Goal: Information Seeking & Learning: Learn about a topic

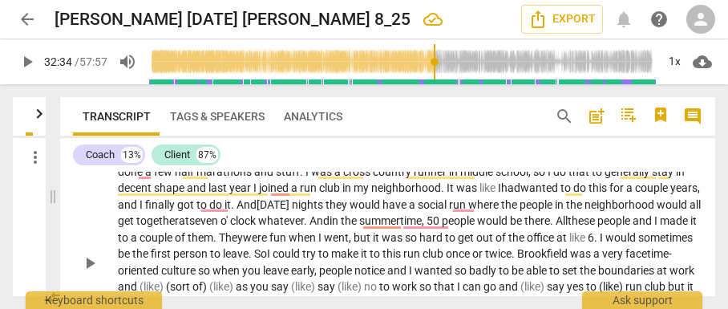
scroll to position [6102, 0]
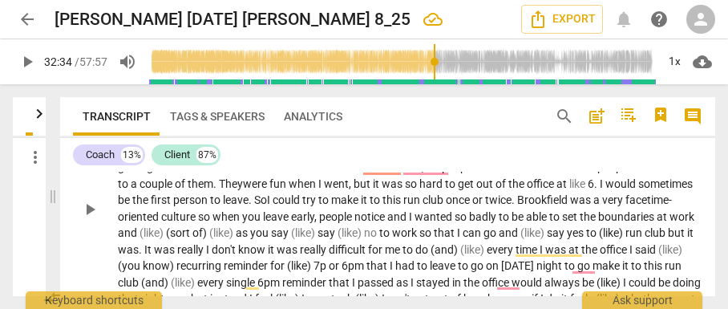
click at [598, 223] on span "boundaries" at bounding box center [627, 216] width 59 height 13
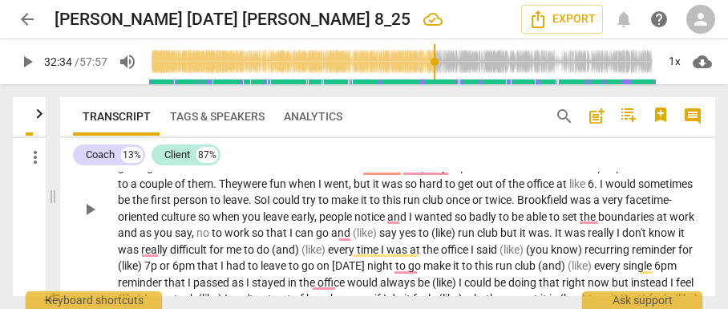
click at [198, 223] on span "culture" at bounding box center [179, 216] width 37 height 13
click at [390, 223] on span "notice" at bounding box center [373, 216] width 33 height 13
click at [674, 223] on span "work" at bounding box center [686, 216] width 25 height 13
click at [252, 239] on span "work" at bounding box center [237, 232] width 27 height 13
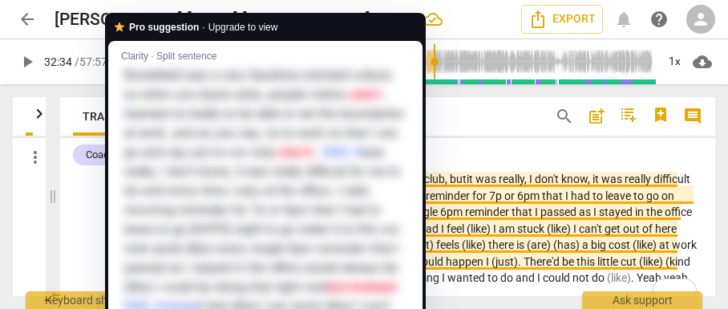
click at [547, 154] on div "Coach 13% Client 87%" at bounding box center [387, 154] width 629 height 27
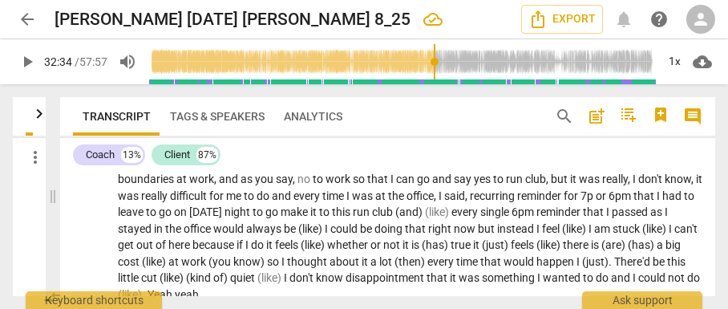
click at [457, 169] on span "notice" at bounding box center [441, 162] width 30 height 13
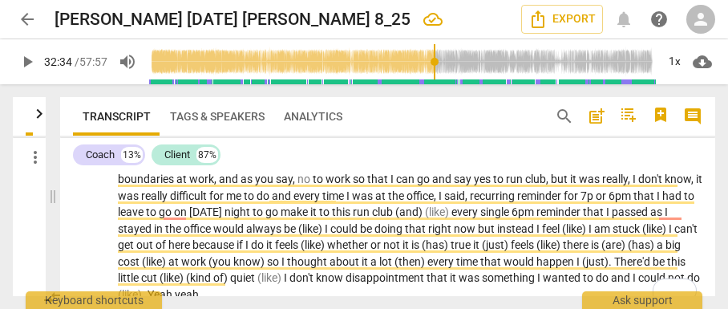
click at [359, 148] on div "Coach 13% Client 87%" at bounding box center [387, 154] width 629 height 27
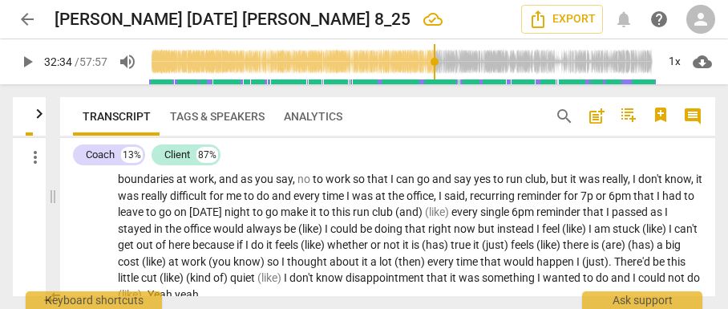
click at [483, 169] on span "And" at bounding box center [473, 162] width 20 height 13
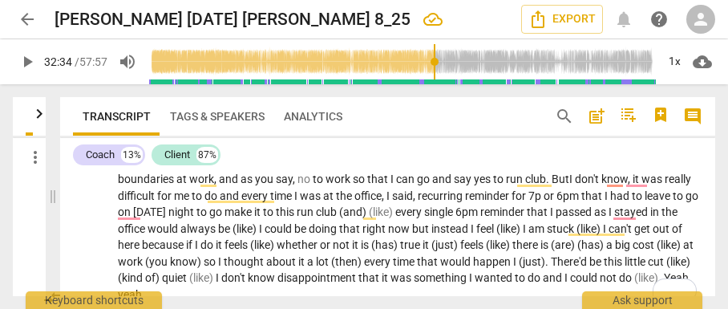
click at [601, 185] on span "know" at bounding box center [614, 178] width 26 height 13
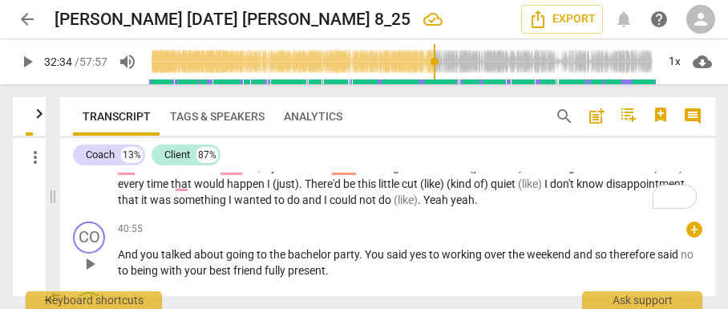
scroll to position [6208, 0]
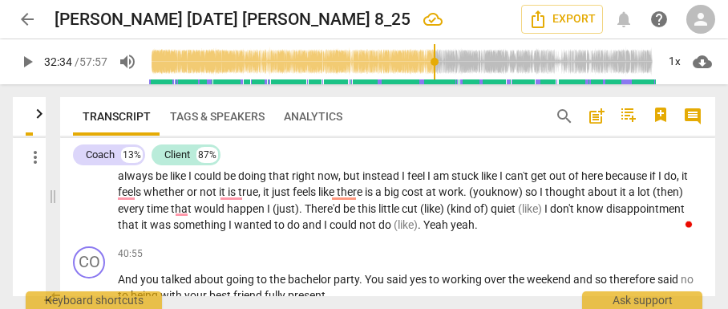
click at [117, 228] on div "play_arrow pause" at bounding box center [97, 95] width 41 height 268
click at [494, 198] on span "(you" at bounding box center [481, 191] width 25 height 13
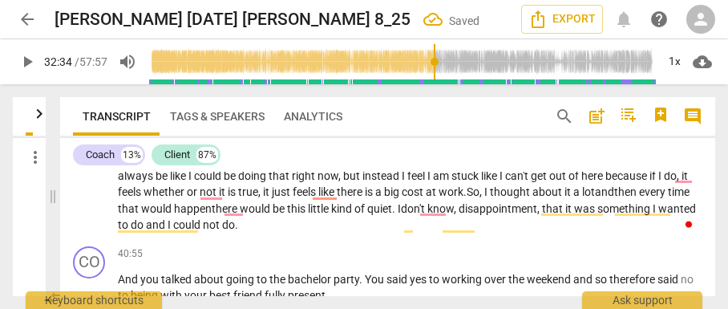
click at [220, 149] on span "do" at bounding box center [211, 142] width 15 height 13
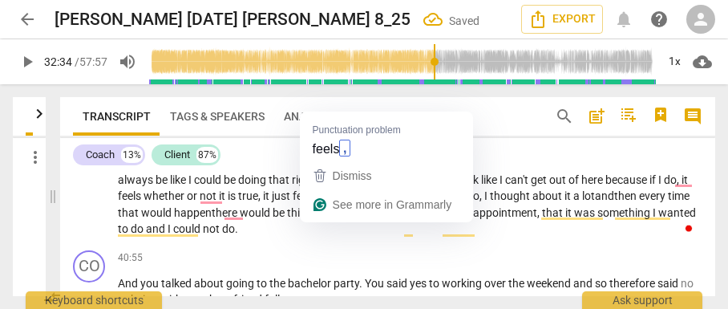
click at [144, 202] on span "feels" at bounding box center [131, 195] width 26 height 13
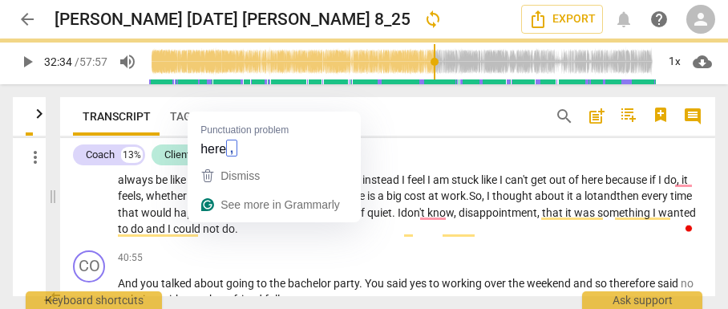
click at [581, 186] on span "here" at bounding box center [593, 179] width 24 height 13
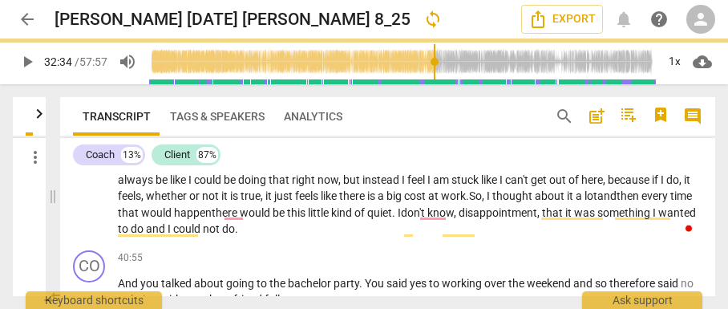
click at [584, 202] on span "lot and" at bounding box center [600, 195] width 32 height 13
click at [216, 219] on span "happen t" at bounding box center [195, 212] width 42 height 13
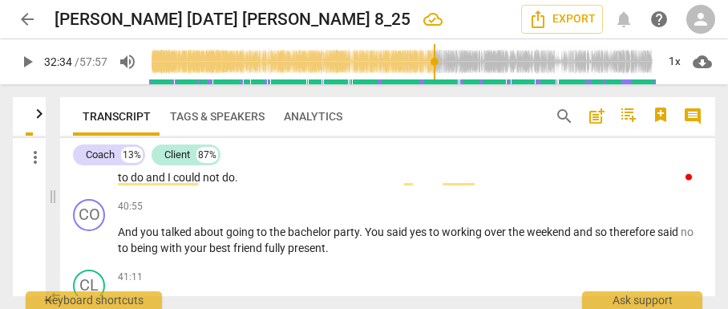
scroll to position [6311, 0]
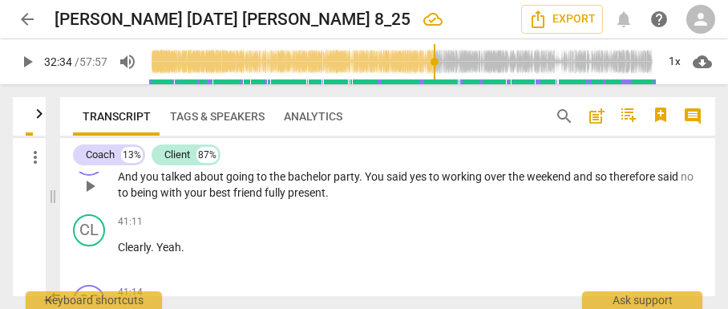
click at [137, 183] on span "And" at bounding box center [129, 176] width 22 height 13
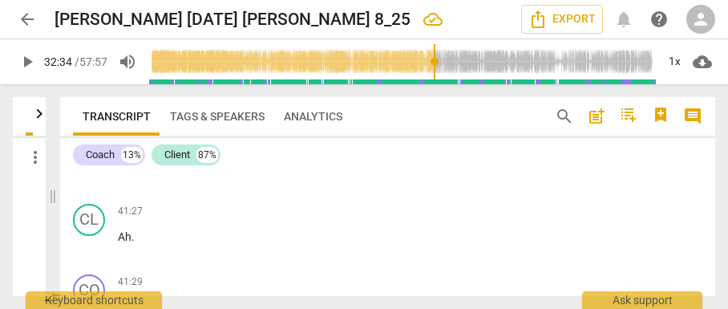
scroll to position [6579, 0]
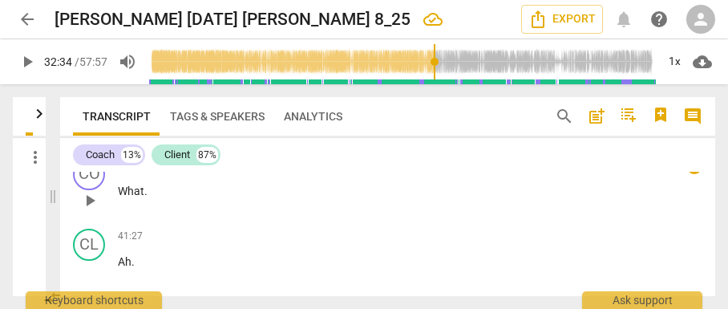
click at [118, 197] on span "What" at bounding box center [131, 190] width 26 height 13
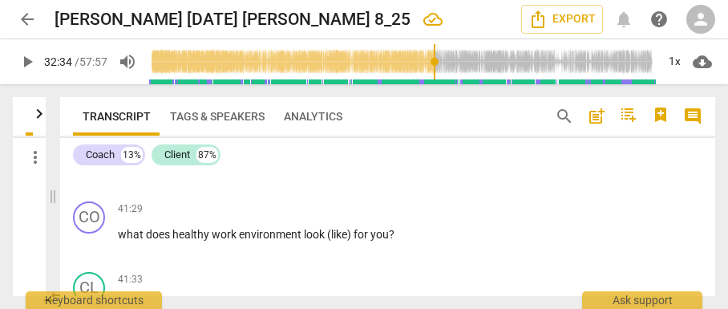
scroll to position [6685, 0]
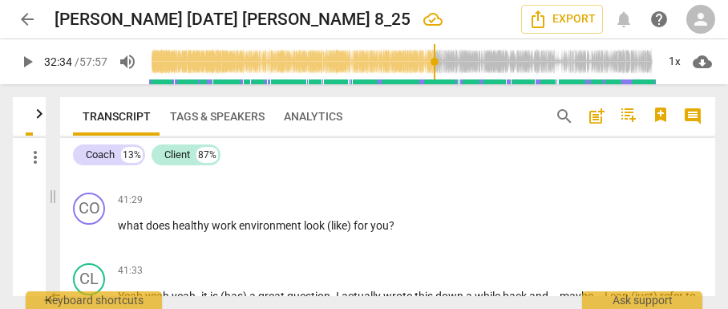
click at [119, 161] on span "Ah" at bounding box center [125, 154] width 14 height 13
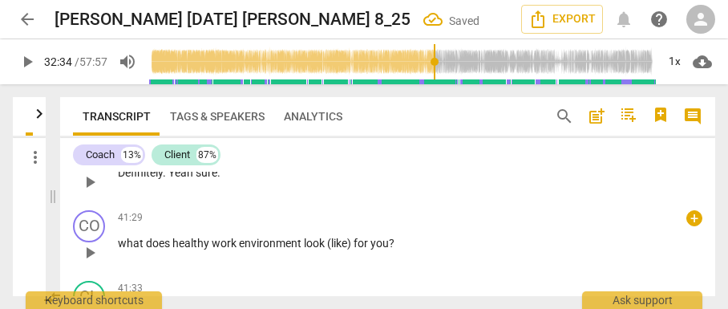
scroll to position [6508, 0]
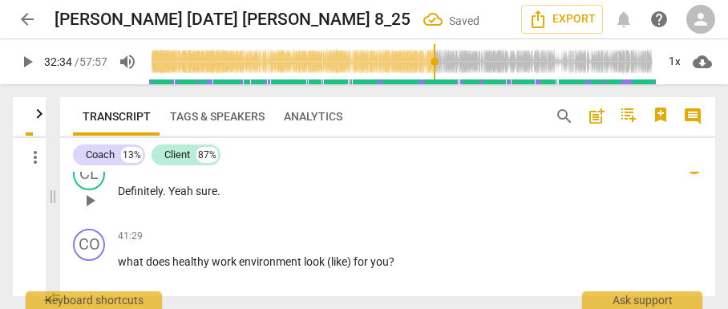
click at [231, 200] on p "Definitely . Yeah sure ." at bounding box center [410, 191] width 584 height 17
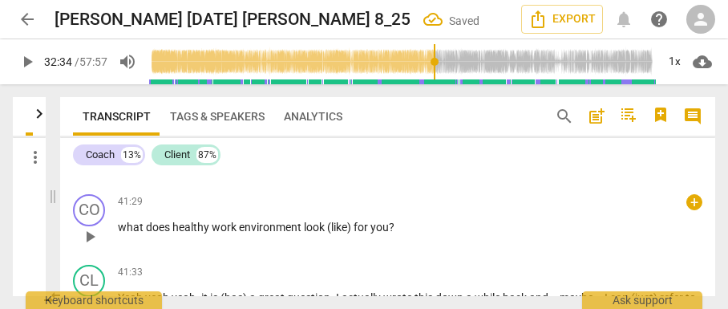
scroll to position [6561, 0]
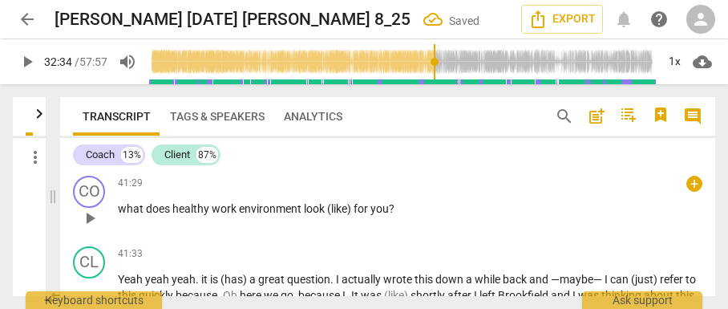
click at [121, 215] on span "what" at bounding box center [132, 208] width 28 height 13
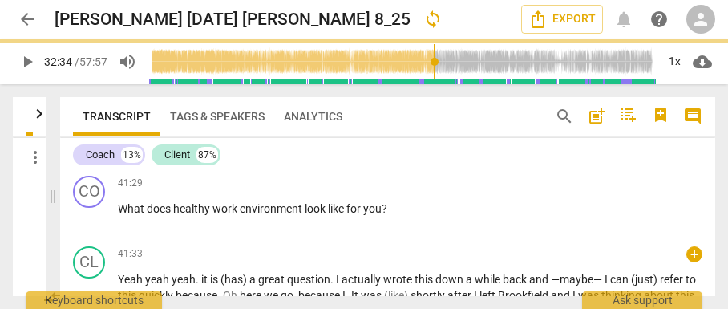
scroll to position [6638, 0]
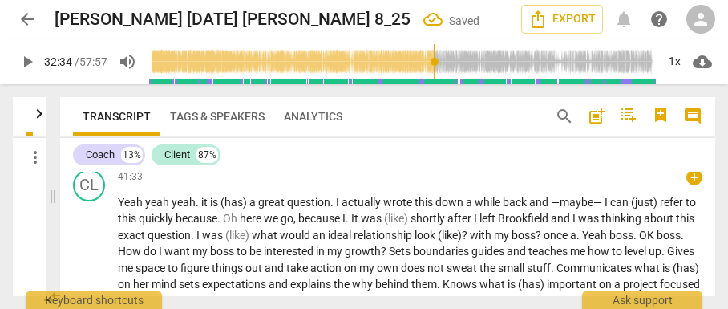
click at [146, 208] on span "yeah" at bounding box center [158, 202] width 26 height 13
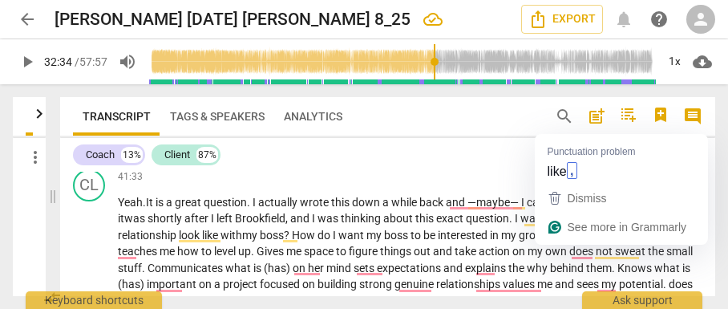
click at [562, 224] on span "like" at bounding box center [553, 218] width 18 height 13
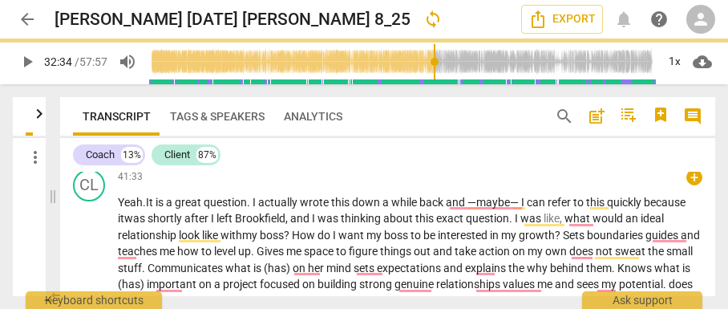
scroll to position [6692, 0]
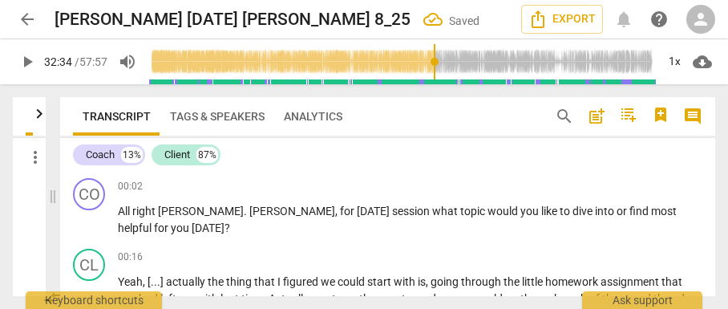
scroll to position [6692, 0]
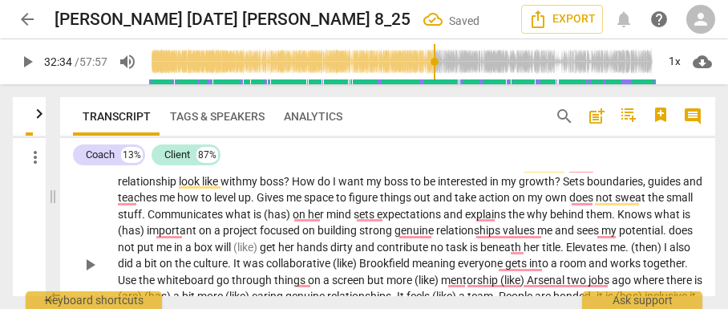
click at [688, 211] on p "Yeah . I t is a great question . I actually wrote this down a while back and —m…" at bounding box center [410, 263] width 584 height 247
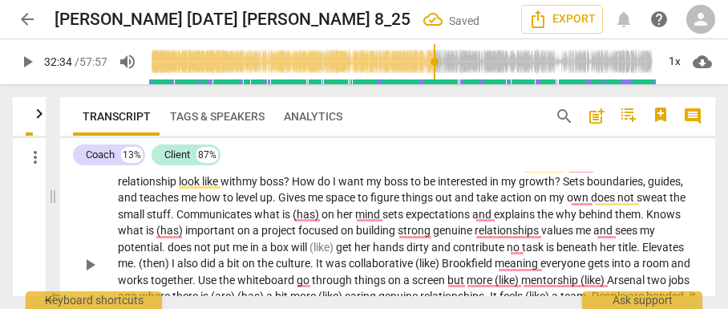
click at [198, 204] on span "me" at bounding box center [190, 197] width 18 height 13
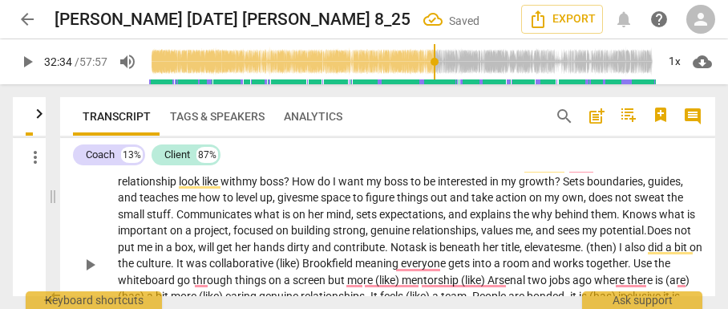
scroll to position [6745, 0]
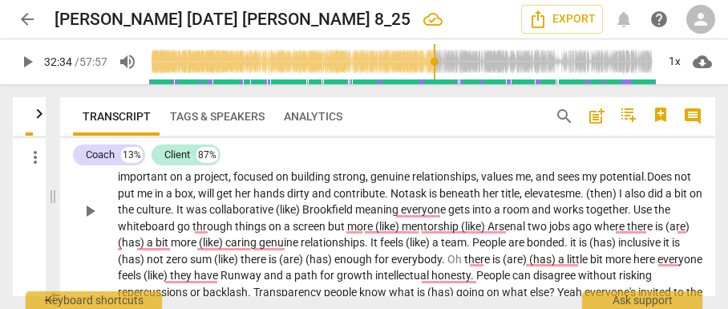
click at [586, 200] on span "." at bounding box center [583, 193] width 6 height 13
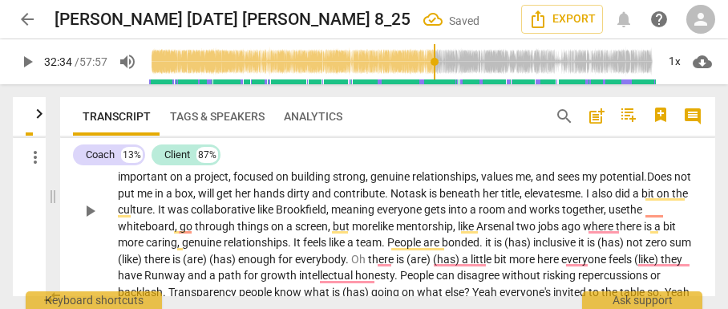
click at [377, 216] on span "meaning" at bounding box center [354, 209] width 46 height 13
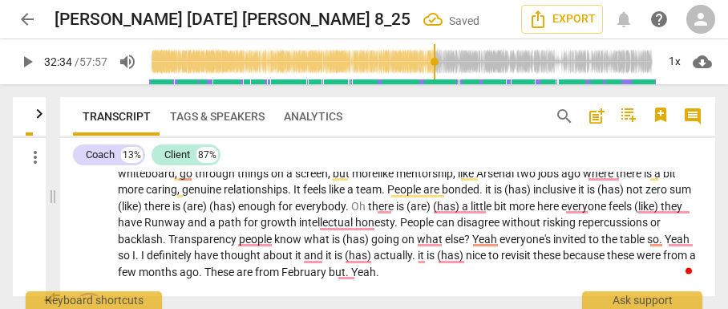
click at [485, 196] on span "." at bounding box center [482, 189] width 6 height 13
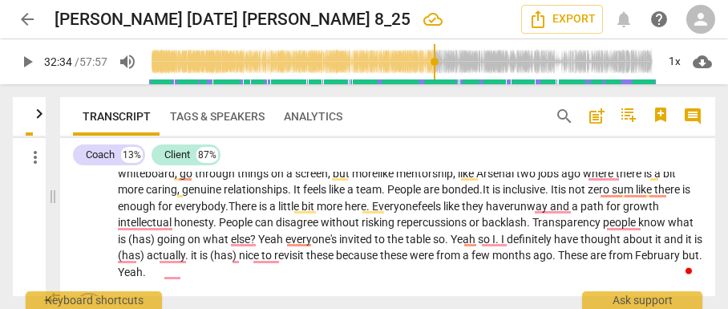
click at [583, 180] on span "ago" at bounding box center [572, 173] width 22 height 13
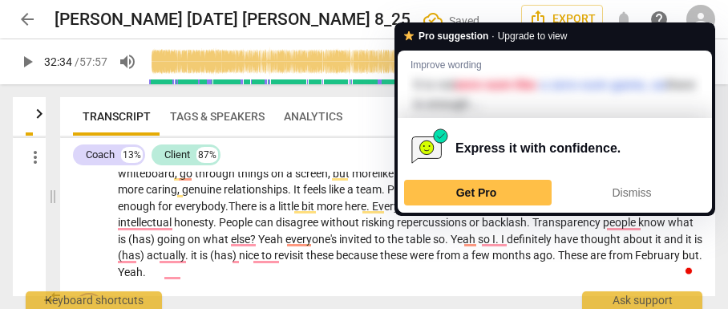
click at [624, 196] on span "sum" at bounding box center [624, 189] width 24 height 13
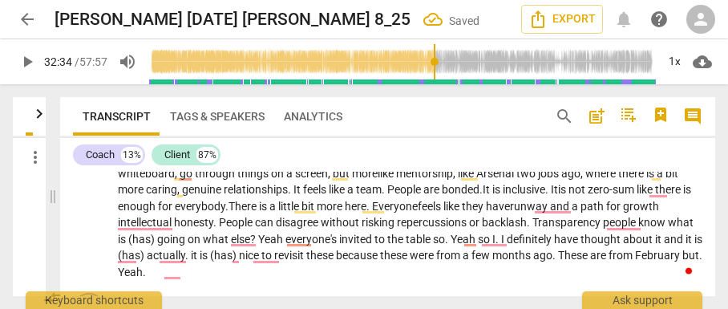
click at [637, 196] on span "sum" at bounding box center [624, 189] width 24 height 13
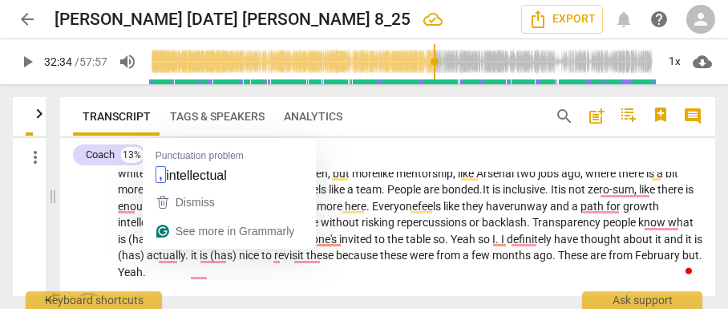
click at [165, 228] on span "intellectual" at bounding box center [146, 222] width 56 height 13
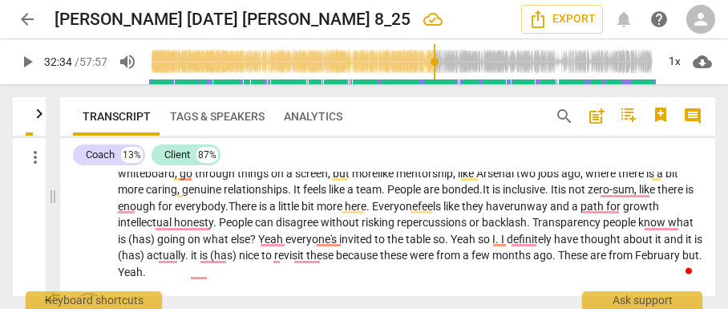
click at [623, 212] on span "growth" at bounding box center [641, 206] width 36 height 13
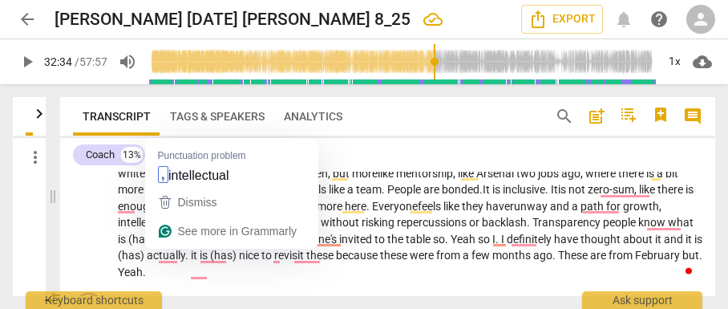
click at [174, 228] on span "intellectual" at bounding box center [146, 222] width 56 height 13
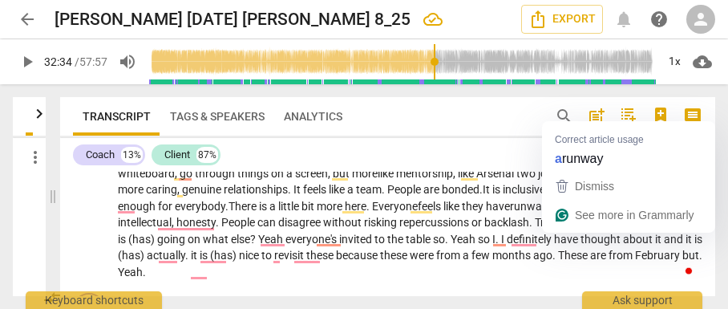
click at [514, 212] on span "have r" at bounding box center [500, 206] width 28 height 13
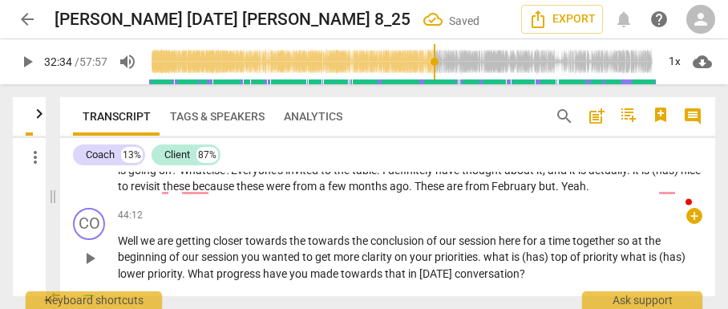
scroll to position [6852, 0]
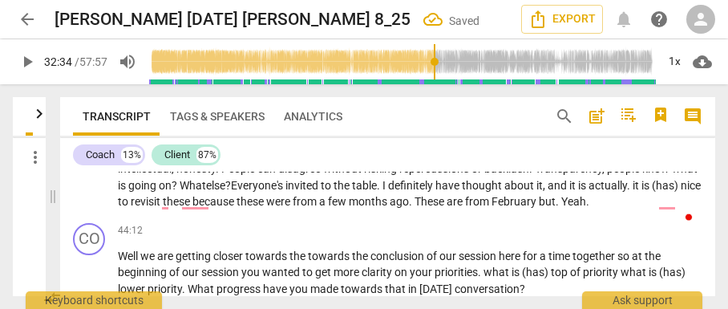
click at [569, 192] on span "and" at bounding box center [559, 185] width 22 height 13
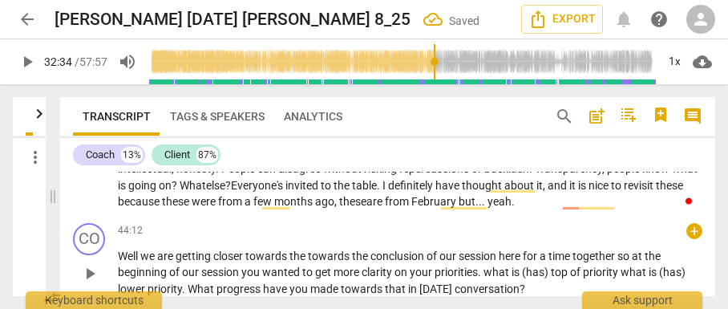
scroll to position [6906, 0]
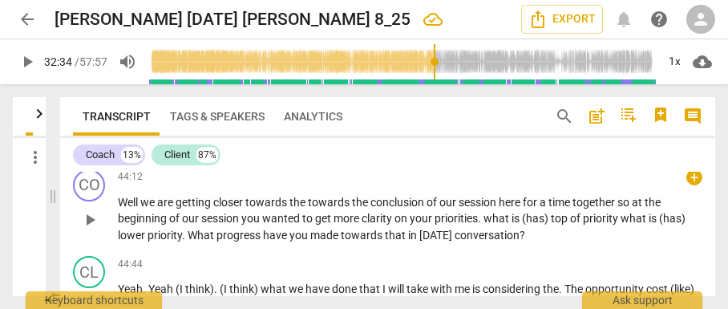
click at [139, 208] on span "Well" at bounding box center [129, 202] width 22 height 13
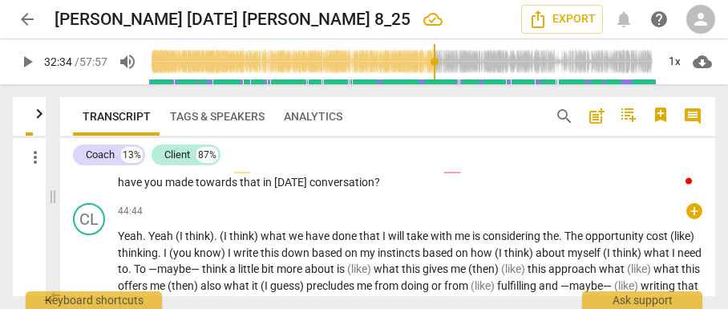
scroll to position [7012, 0]
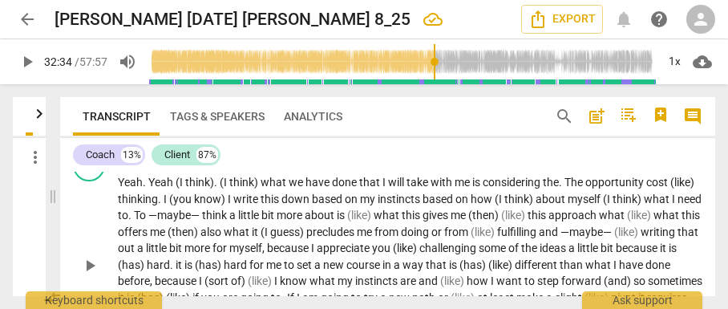
click at [149, 188] on span "Yeah" at bounding box center [161, 182] width 27 height 13
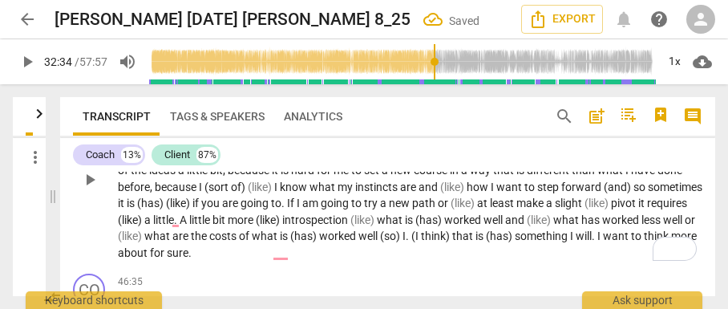
scroll to position [7073, 0]
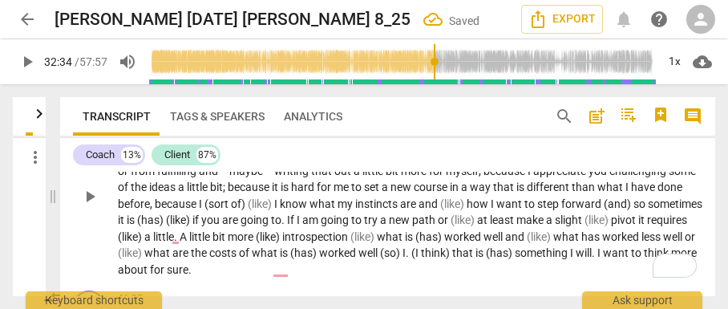
click at [199, 210] on span "because" at bounding box center [177, 203] width 44 height 13
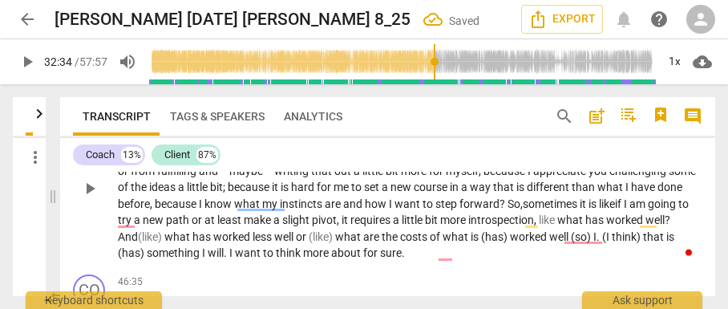
scroll to position [7127, 0]
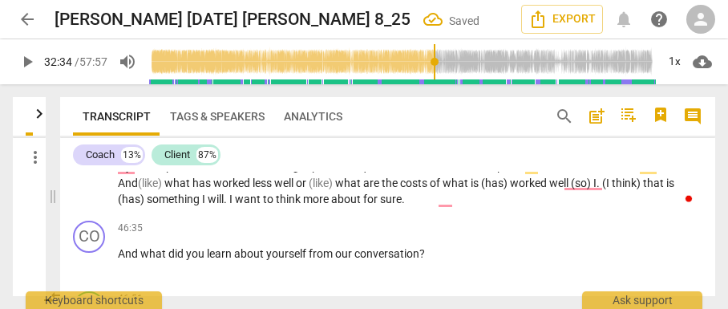
click at [138, 189] on span "And" at bounding box center [128, 182] width 20 height 13
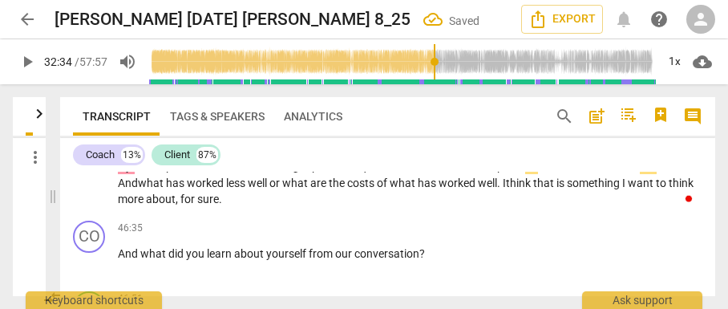
scroll to position [7180, 0]
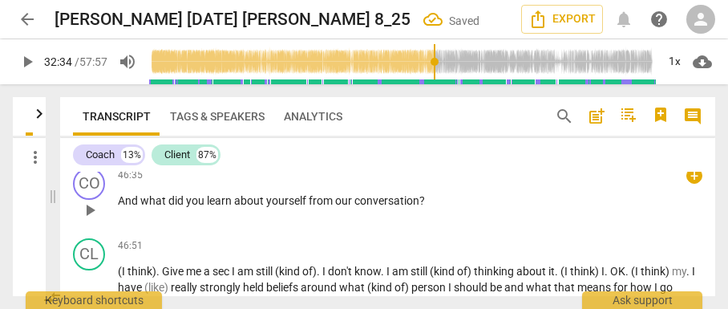
click at [159, 207] on span "what" at bounding box center [154, 200] width 28 height 13
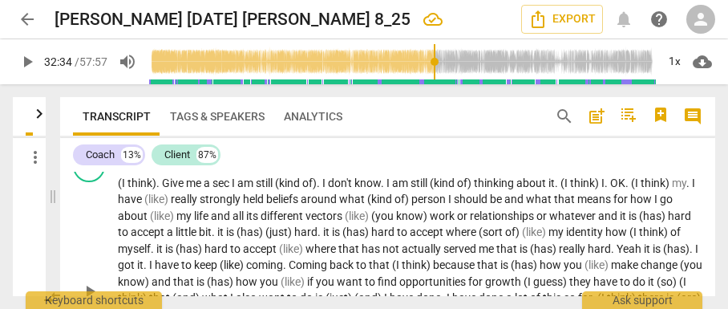
scroll to position [7287, 0]
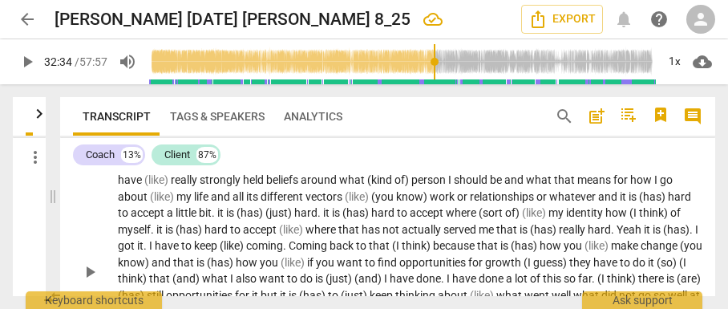
click at [114, 191] on div "CL play_arrow pause" at bounding box center [95, 258] width 45 height 255
click at [117, 196] on div "play_arrow pause" at bounding box center [97, 272] width 41 height 218
click at [120, 170] on span "(I" at bounding box center [123, 163] width 10 height 13
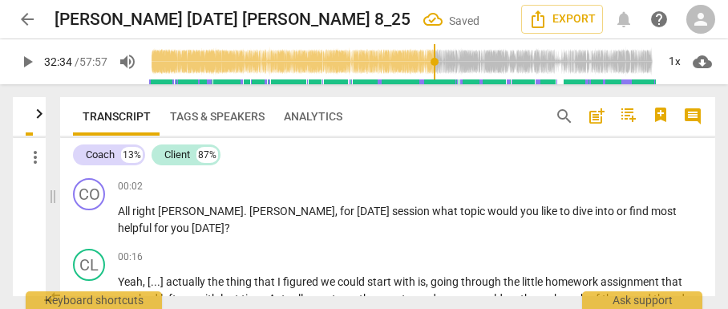
scroll to position [7287, 0]
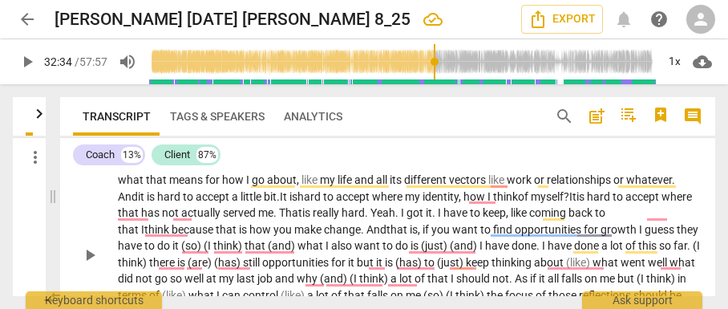
click at [141, 236] on span "that" at bounding box center [129, 229] width 23 height 13
click at [147, 236] on span "think" at bounding box center [160, 229] width 27 height 13
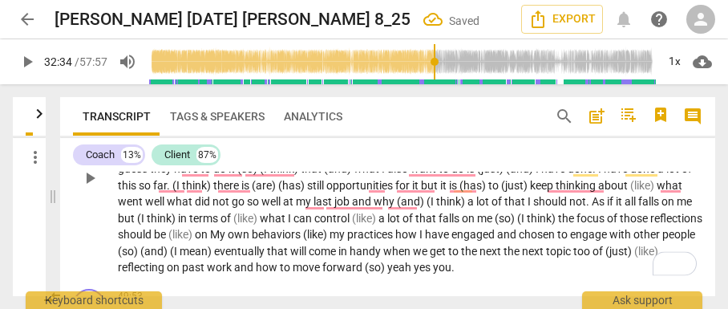
scroll to position [7340, 0]
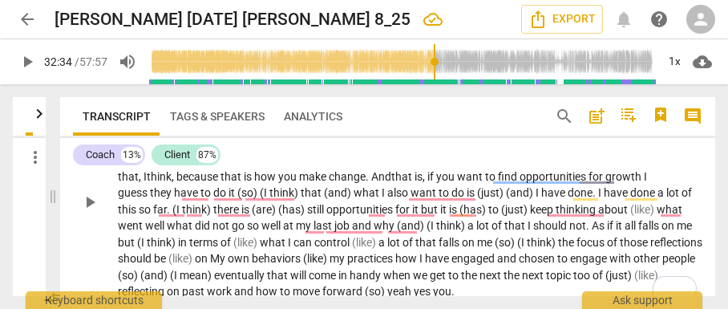
click at [150, 199] on span "guess" at bounding box center [134, 192] width 32 height 13
click at [228, 199] on span "it" at bounding box center [232, 192] width 9 height 13
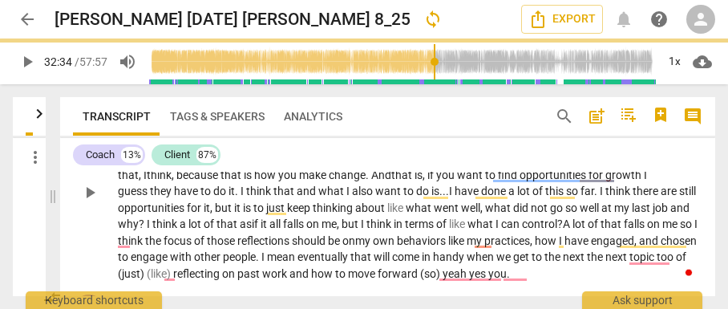
scroll to position [7395, 0]
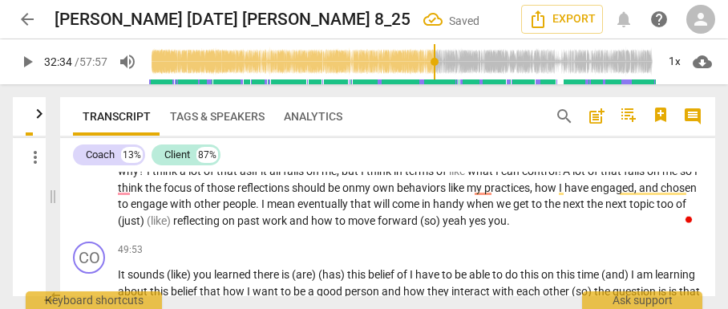
click at [448, 194] on span "behaviors" at bounding box center [422, 187] width 51 height 13
click at [496, 210] on span "when" at bounding box center [482, 203] width 30 height 13
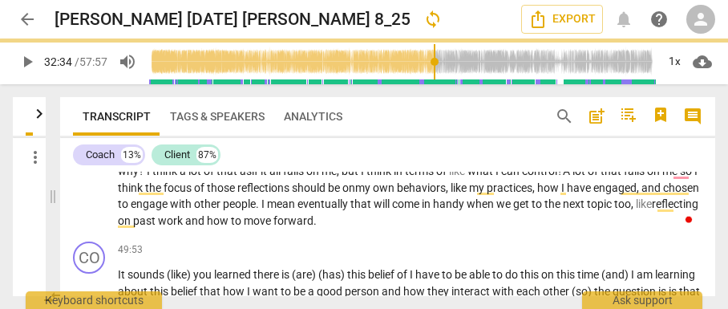
scroll to position [7449, 0]
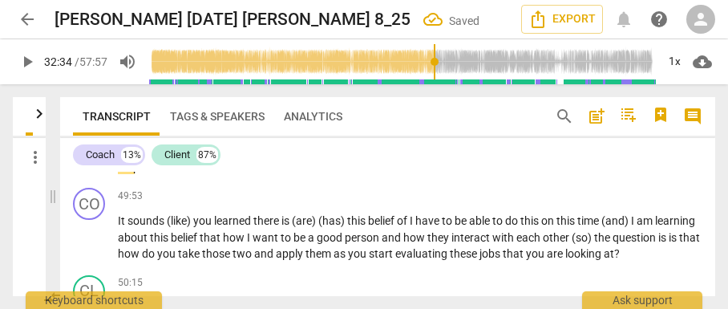
click at [297, 156] on span "mean" at bounding box center [282, 150] width 30 height 13
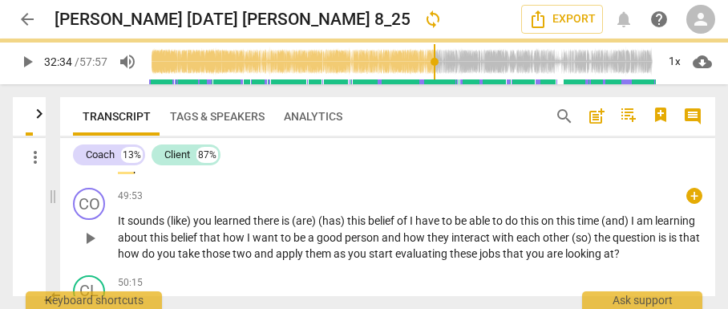
click at [119, 227] on span "It" at bounding box center [123, 220] width 10 height 13
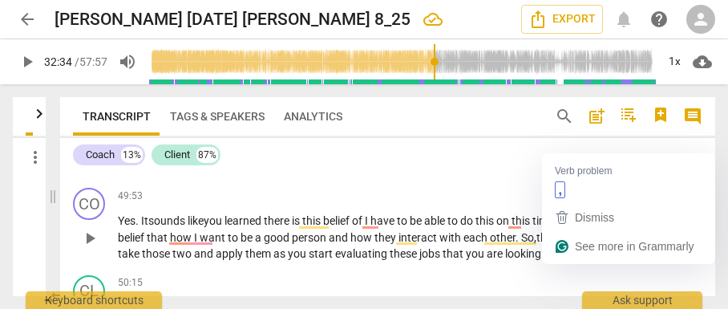
click at [611, 244] on span "is" at bounding box center [605, 237] width 10 height 13
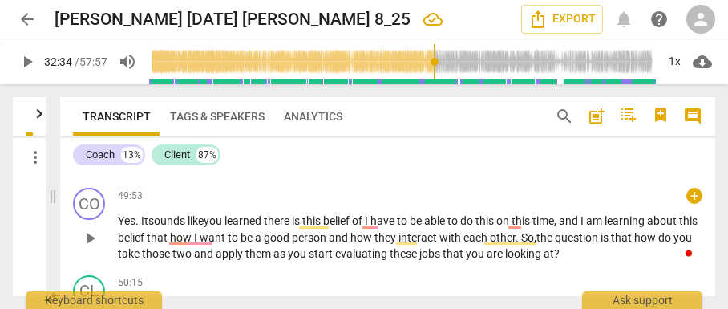
scroll to position [7609, 0]
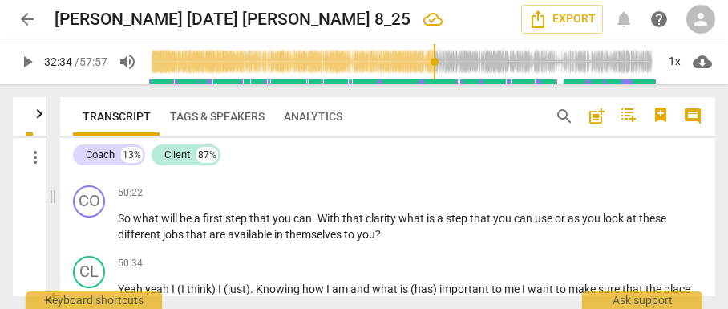
click at [149, 154] on span "Yeah" at bounding box center [161, 147] width 27 height 13
click at [129, 224] on span "So" at bounding box center [125, 218] width 15 height 13
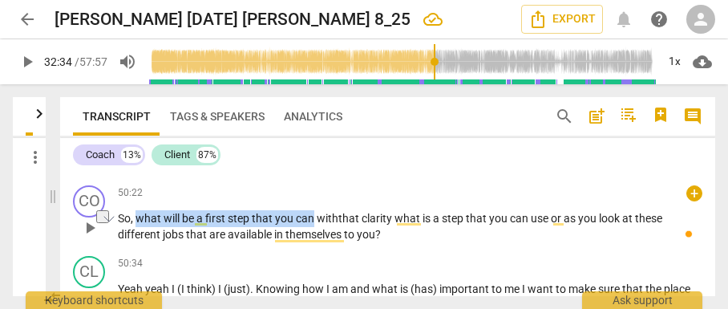
drag, startPoint x: 138, startPoint y: 250, endPoint x: 314, endPoint y: 254, distance: 176.4
click at [314, 243] on p "So, what will be a first step that you can with that clarity what is a step tha…" at bounding box center [410, 226] width 584 height 33
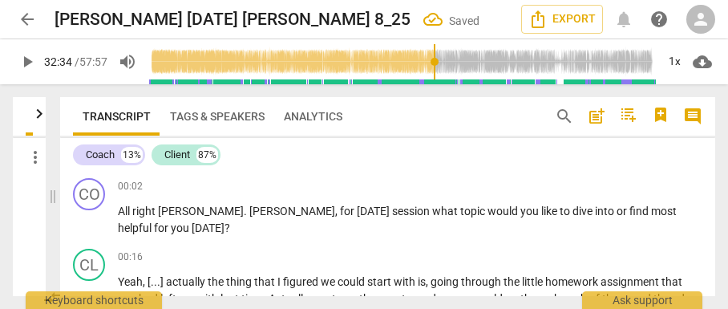
scroll to position [7609, 0]
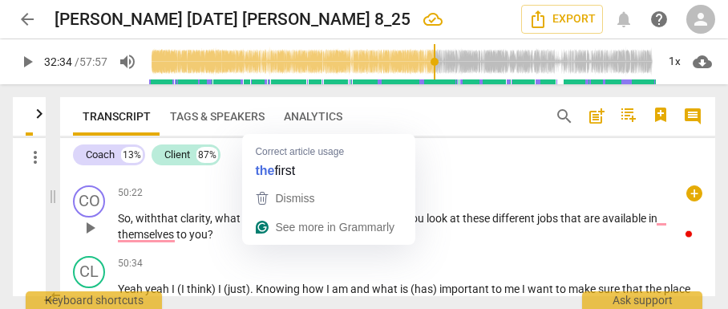
click at [256, 224] on span "a first" at bounding box center [266, 218] width 26 height 13
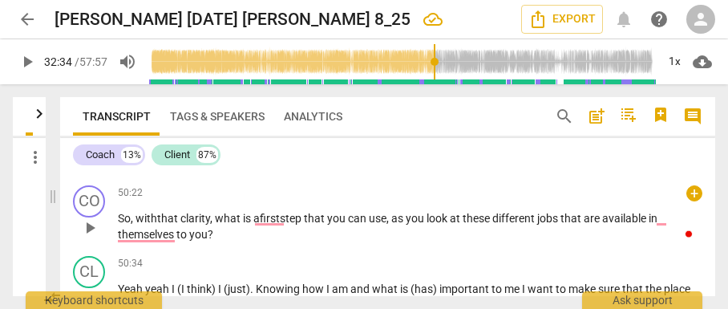
scroll to position [7663, 0]
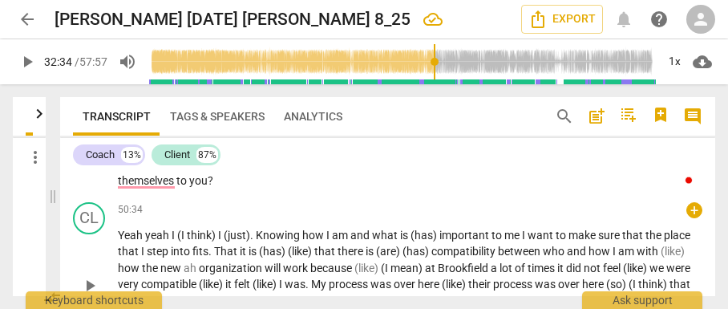
click at [133, 241] on span "Yeah" at bounding box center [131, 234] width 27 height 13
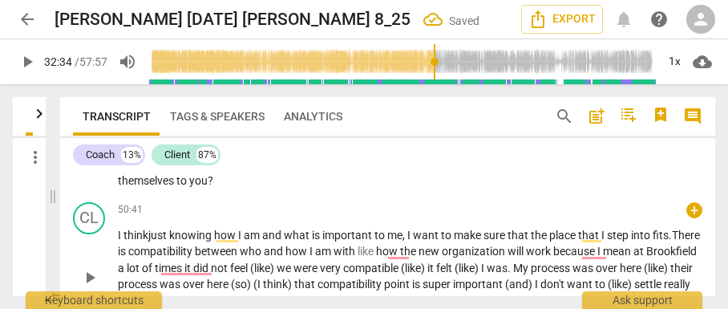
scroll to position [7673, 0]
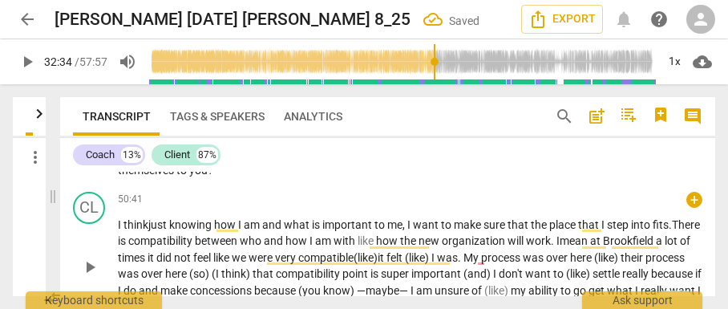
type input "1954"
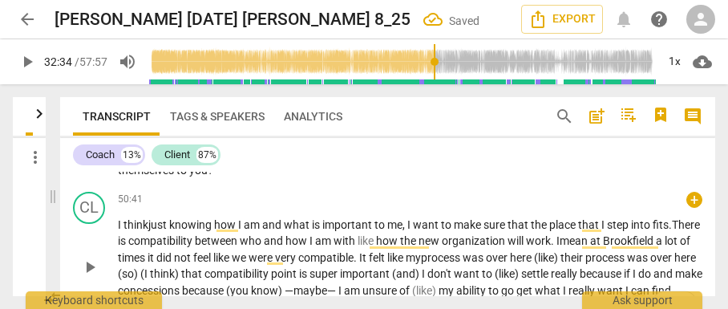
click at [478, 179] on p "So , with that clarity , what is a first step that you can use , as you look at…" at bounding box center [410, 162] width 584 height 33
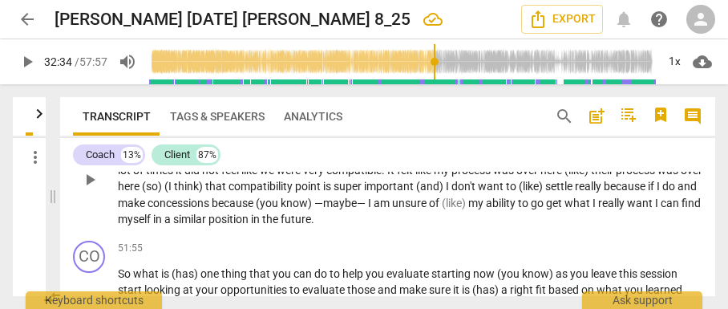
scroll to position [7780, 0]
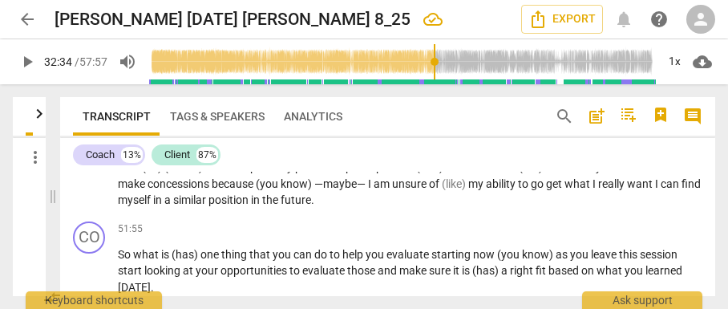
click at [493, 157] on span "process" at bounding box center [472, 150] width 42 height 13
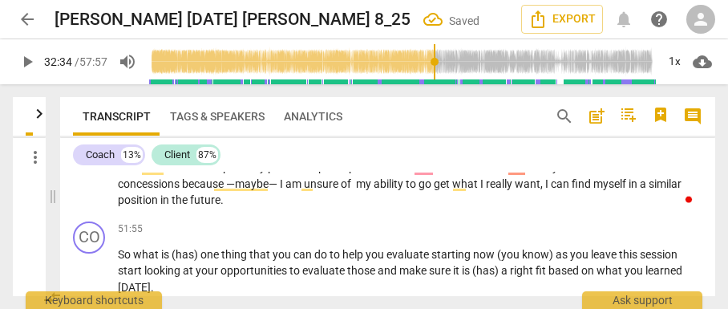
click at [389, 173] on span "important" at bounding box center [363, 166] width 52 height 13
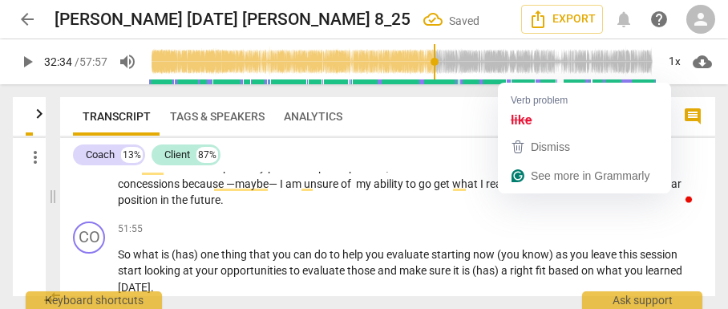
click at [504, 173] on span "like" at bounding box center [495, 166] width 18 height 13
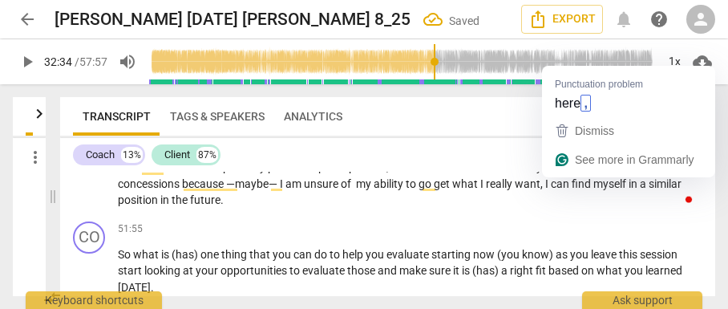
click at [564, 157] on span "here" at bounding box center [552, 150] width 24 height 13
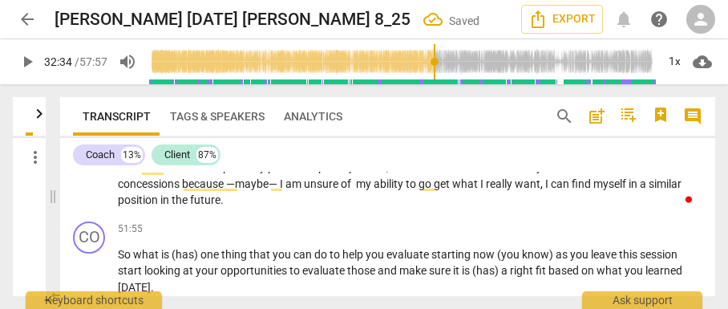
scroll to position [7727, 0]
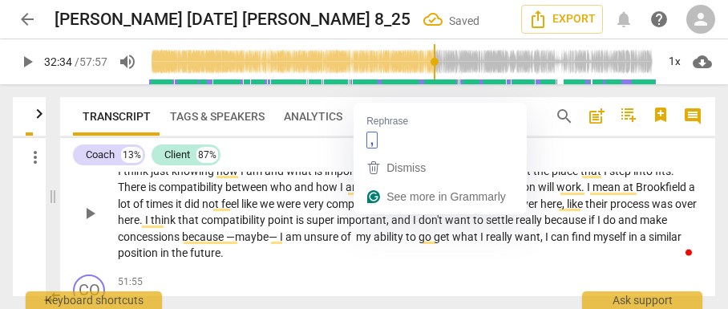
click at [386, 193] on span "with" at bounding box center [376, 186] width 24 height 13
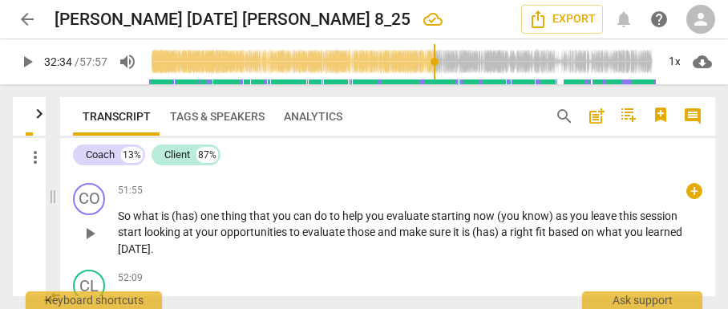
scroll to position [7833, 0]
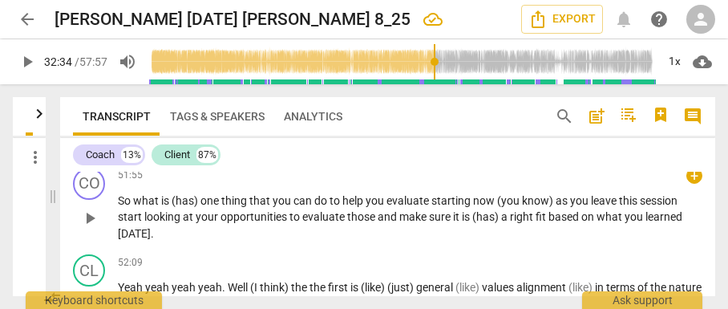
click at [132, 207] on span "So" at bounding box center [125, 200] width 15 height 13
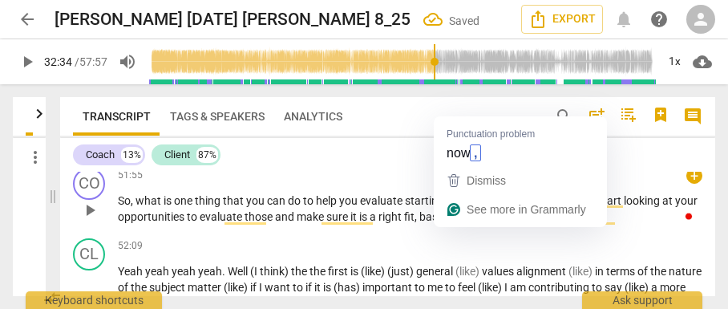
click at [467, 207] on span "now" at bounding box center [459, 200] width 24 height 13
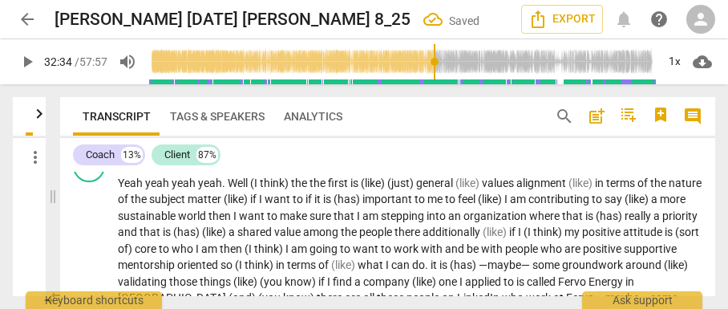
scroll to position [7940, 0]
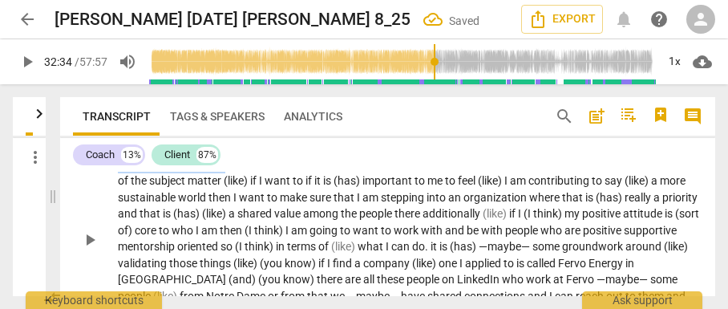
drag, startPoint x: 117, startPoint y: 194, endPoint x: 224, endPoint y: 194, distance: 107.4
click at [224, 194] on p "Yeah yeah yeah yeah . Well (I think) the the first is (like) (just) general (li…" at bounding box center [410, 238] width 584 height 164
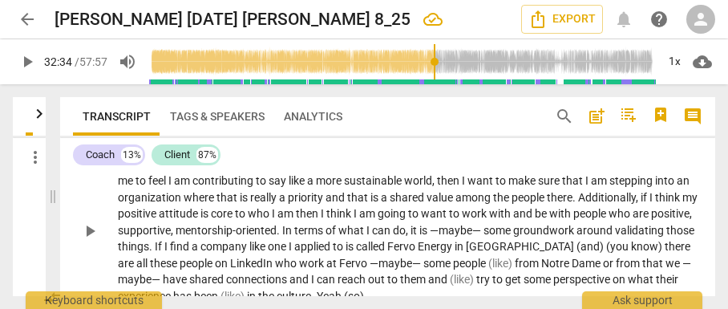
scroll to position [7994, 0]
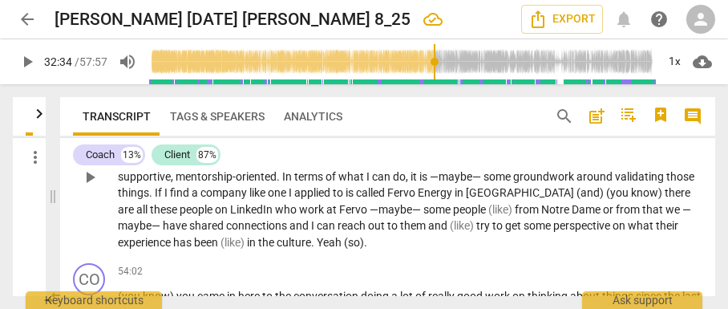
drag, startPoint x: 524, startPoint y: 225, endPoint x: 537, endPoint y: 229, distance: 14.2
click at [455, 199] on span "Energy" at bounding box center [436, 192] width 37 height 13
click at [561, 199] on span "[GEOGRAPHIC_DATA]" at bounding box center [521, 192] width 111 height 13
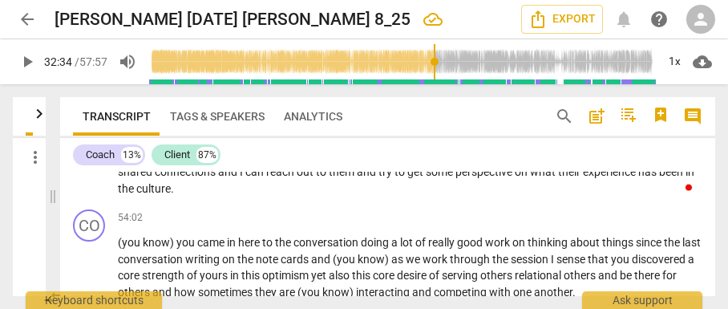
scroll to position [8100, 0]
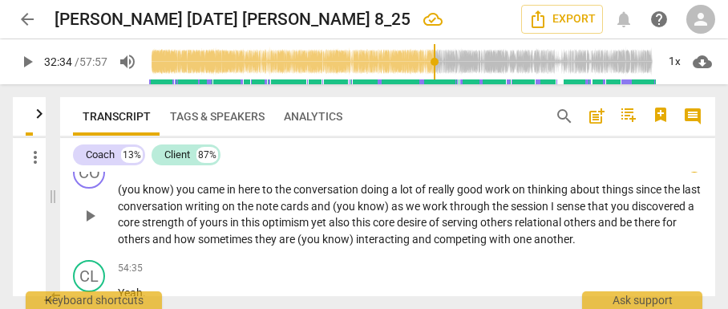
click at [115, 214] on div "CO play_arrow pause" at bounding box center [95, 201] width 45 height 91
click at [119, 196] on span "(you" at bounding box center [130, 189] width 25 height 13
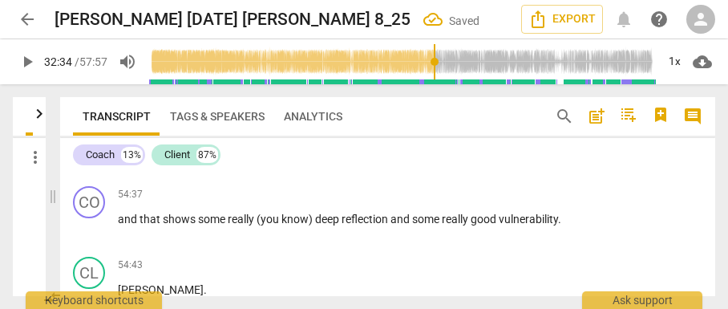
scroll to position [8261, 0]
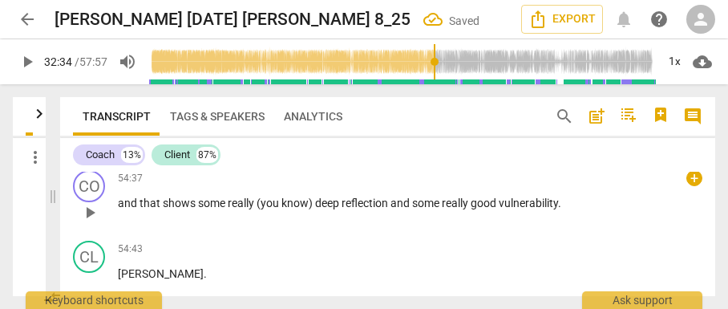
click at [120, 209] on span "and" at bounding box center [129, 202] width 22 height 13
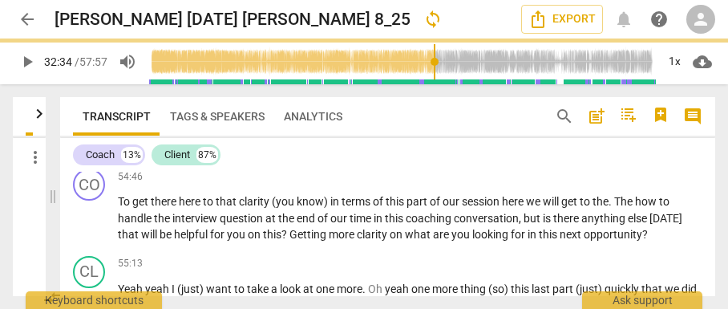
scroll to position [8262, 0]
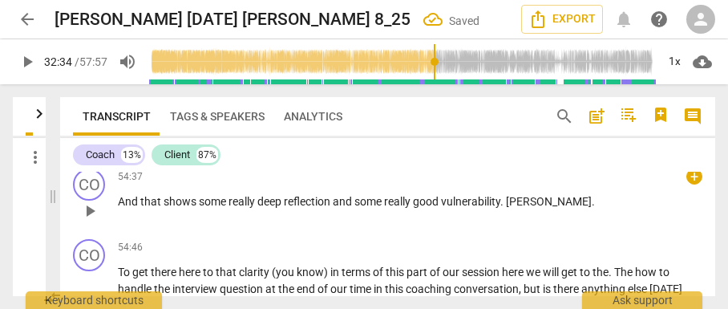
click at [504, 210] on p "And that shows some really deep reflection and some really good vulnerability .…" at bounding box center [410, 201] width 584 height 17
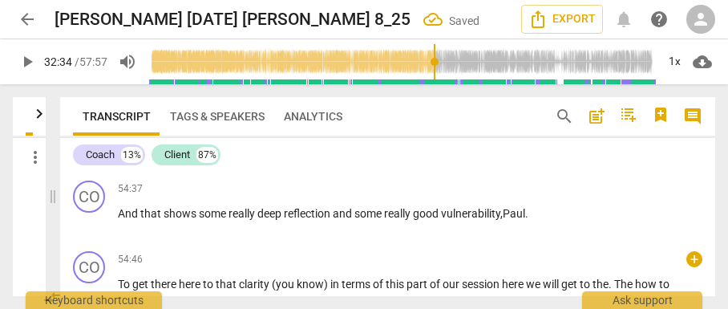
scroll to position [8315, 0]
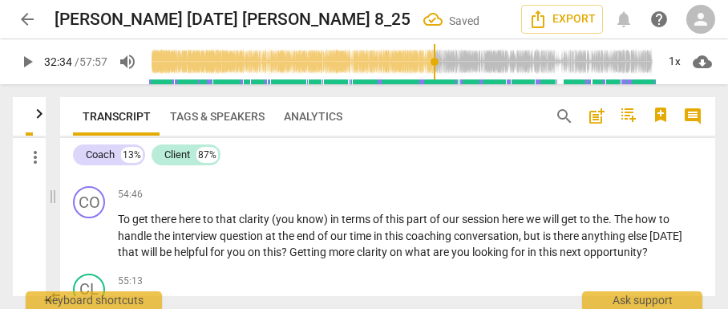
click at [550, 157] on p "And that shows some really deep reflection and some really good vulnerability, …" at bounding box center [410, 148] width 584 height 17
click at [116, 249] on div "CO play_arrow pause" at bounding box center [95, 223] width 45 height 75
click at [121, 225] on span "To" at bounding box center [125, 218] width 14 height 13
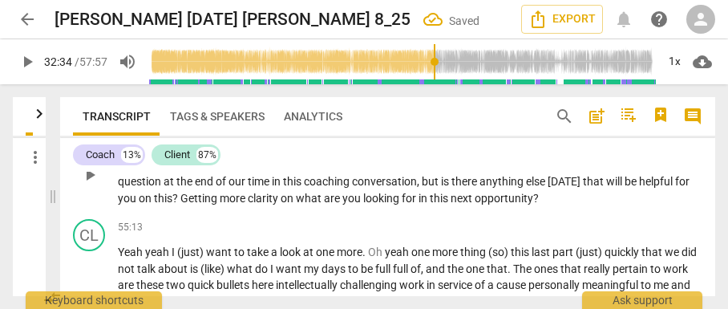
click at [529, 155] on span "[PERSON_NAME]" at bounding box center [548, 148] width 86 height 13
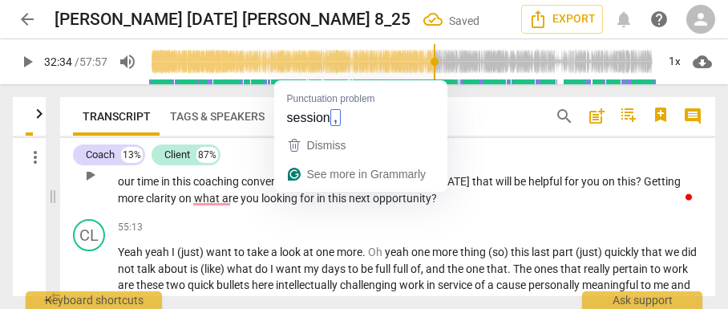
click at [324, 172] on span "session" at bounding box center [326, 165] width 40 height 13
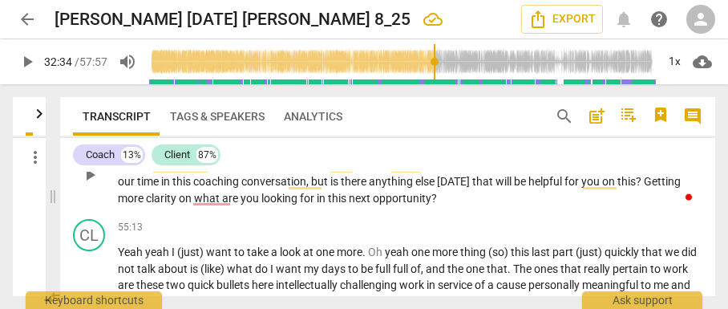
click at [588, 172] on span "question" at bounding box center [601, 165] width 46 height 13
click at [636, 188] on span "?" at bounding box center [640, 181] width 8 height 13
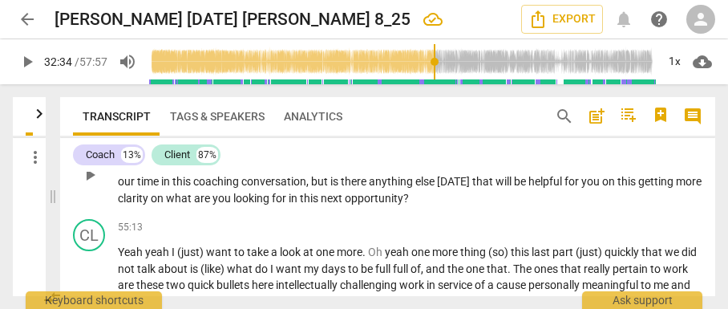
click at [220, 212] on div "CO play_arrow pause 54:37 + keyboard_arrow_right And that shows some really dee…" at bounding box center [387, 160] width 655 height 103
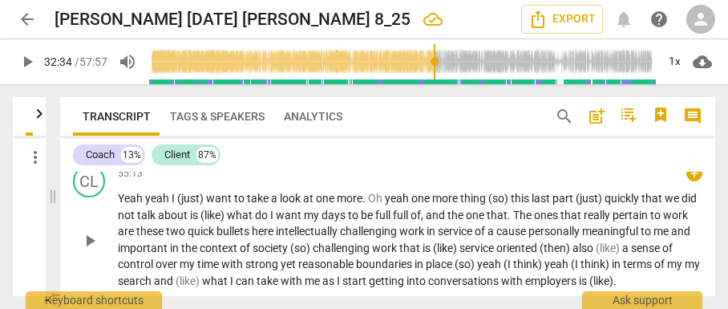
drag, startPoint x: 131, startPoint y: 232, endPoint x: 189, endPoint y: 249, distance: 59.9
click at [131, 204] on span "Yeah" at bounding box center [131, 198] width 27 height 13
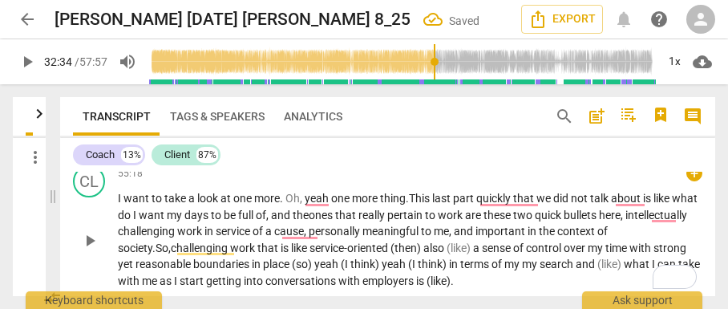
click at [356, 254] on span "oriented" at bounding box center [368, 247] width 43 height 13
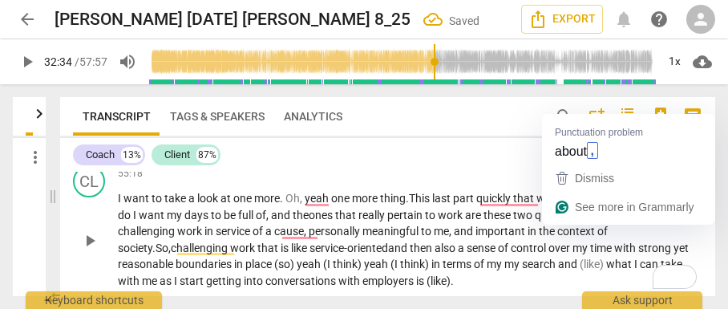
click at [643, 204] on span "about" at bounding box center [627, 198] width 32 height 13
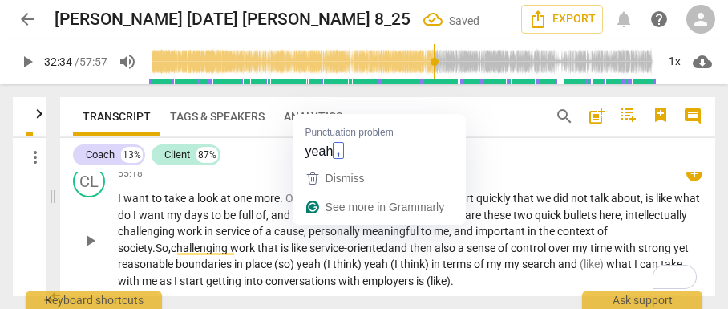
click at [327, 204] on span "yeah" at bounding box center [318, 198] width 26 height 13
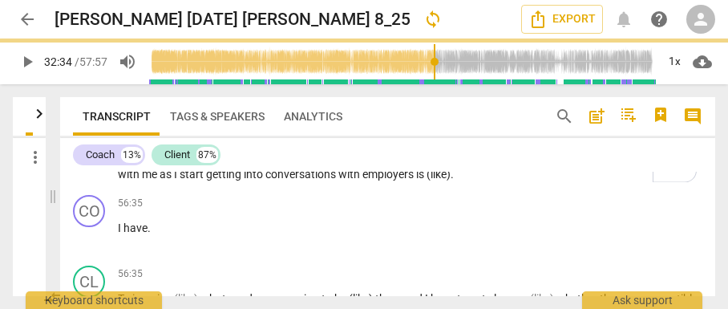
scroll to position [8423, 0]
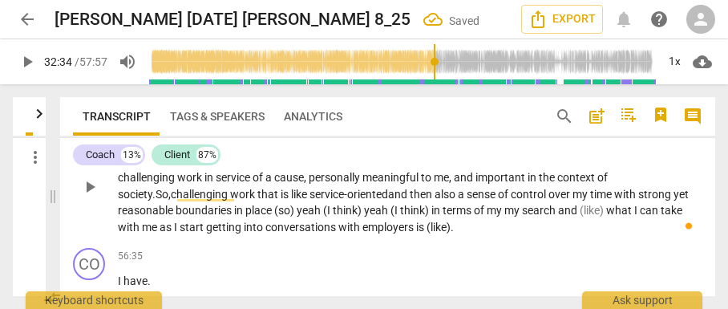
click at [545, 200] on span "control" at bounding box center [530, 194] width 38 height 13
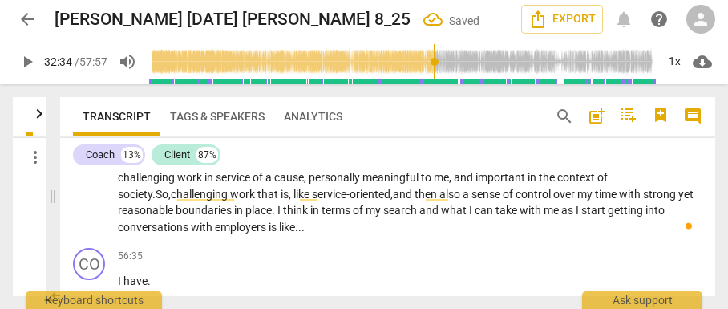
scroll to position [8529, 0]
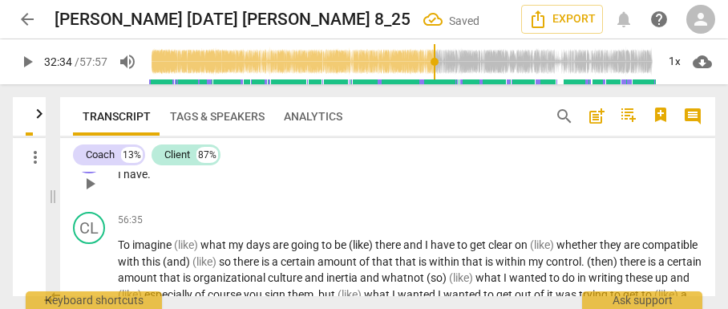
click at [151, 183] on p "I have ." at bounding box center [410, 174] width 584 height 17
click at [115, 276] on div "play_arrow pause" at bounding box center [97, 303] width 41 height 119
click at [119, 251] on span "To" at bounding box center [125, 244] width 14 height 13
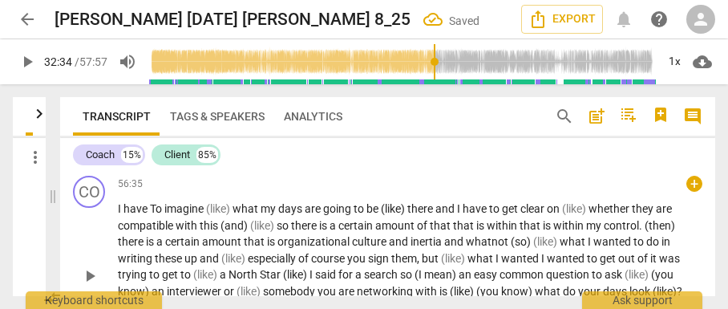
scroll to position [8475, 0]
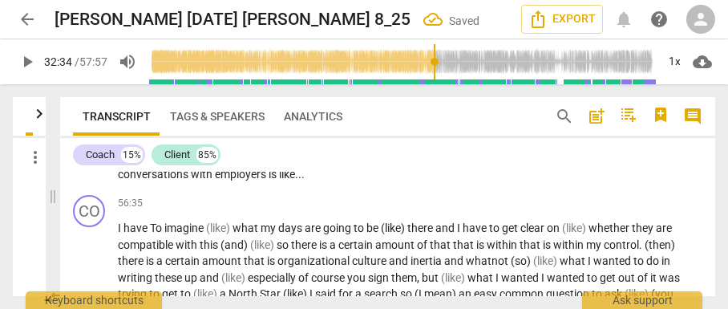
click at [329, 182] on p "I want to take a look at one more . Oh , yeah , one more thing . This last part…" at bounding box center [410, 132] width 584 height 99
click at [117, 259] on div "play_arrow pause" at bounding box center [97, 295] width 41 height 136
click at [118, 234] on span "I" at bounding box center [121, 227] width 6 height 13
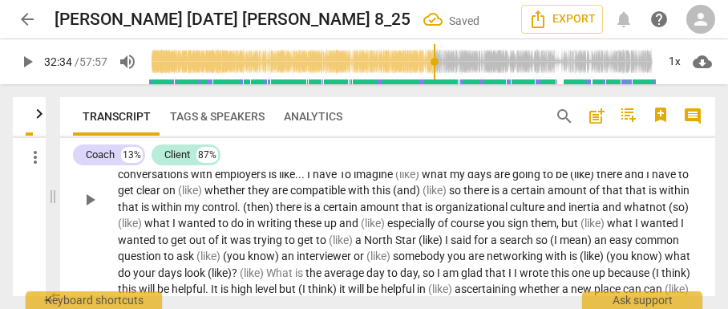
click at [304, 180] on span "." at bounding box center [304, 174] width 6 height 13
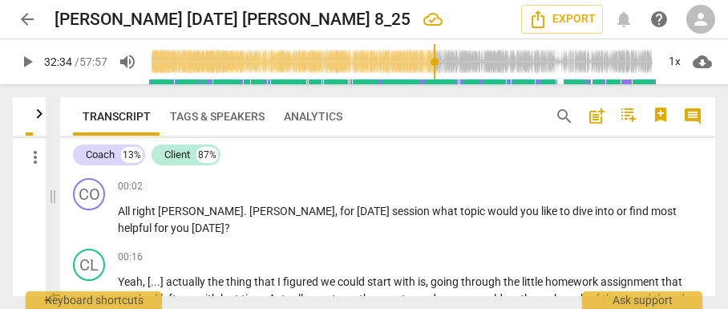
scroll to position [8475, 0]
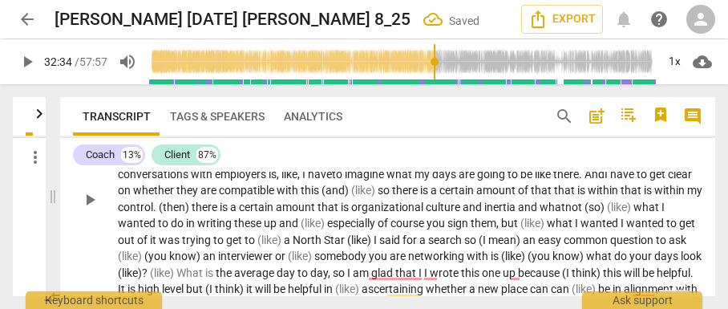
click at [254, 196] on span "compatible" at bounding box center [248, 190] width 58 height 13
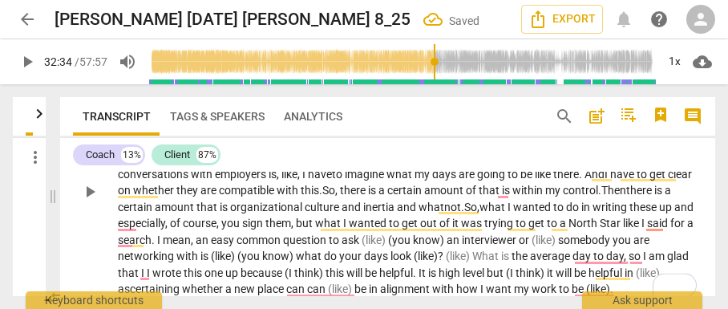
click at [623, 229] on span "Star" at bounding box center [611, 222] width 23 height 13
click at [697, 233] on div "CL play_arrow pause 55:18 + keyboard_arrow_right I want to take a look at one m…" at bounding box center [387, 178] width 655 height 252
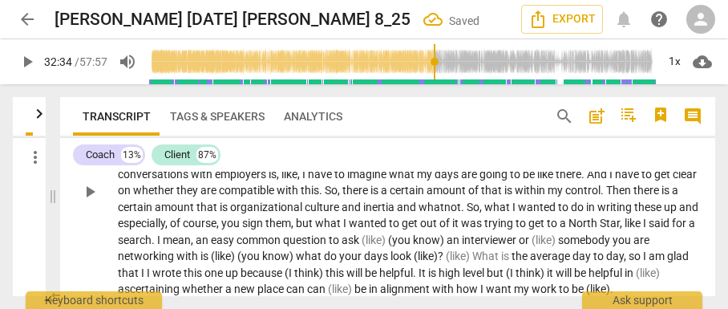
click at [695, 240] on p "I want to take a look at one more . Oh , yeah , one more thing . This last part…" at bounding box center [410, 190] width 584 height 214
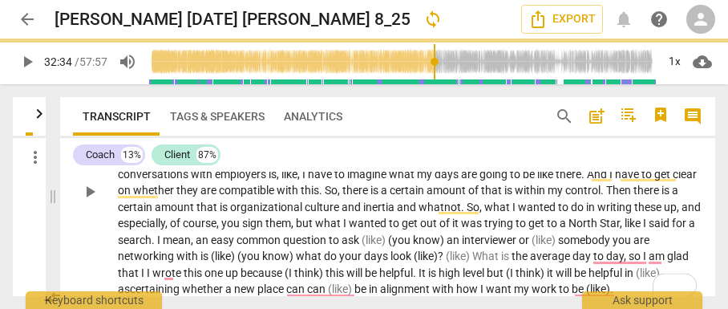
click at [211, 246] on span "an" at bounding box center [203, 239] width 15 height 13
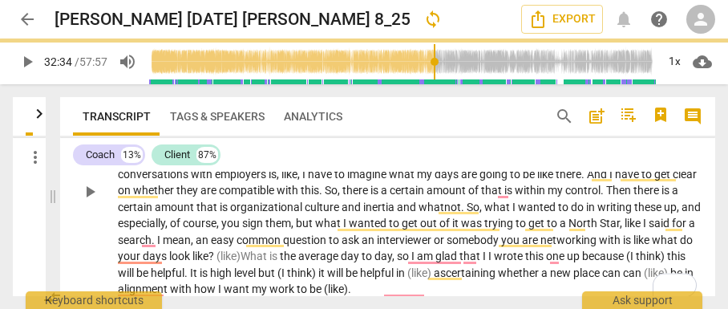
scroll to position [8529, 0]
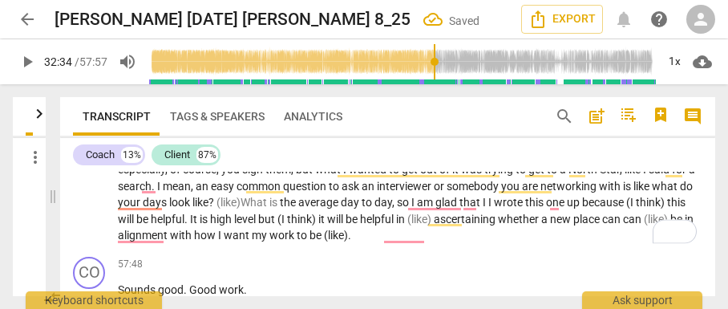
click at [216, 208] on span "?" at bounding box center [212, 202] width 8 height 13
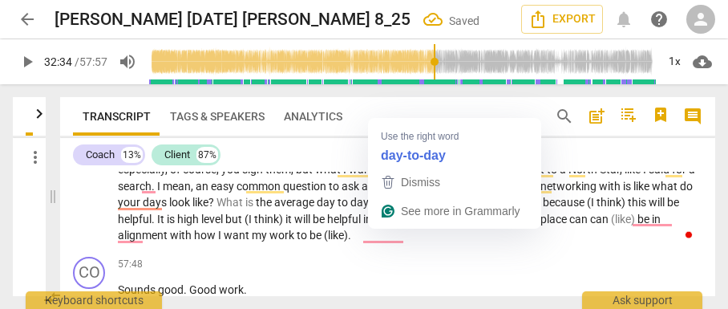
click at [338, 208] on span "day" at bounding box center [327, 202] width 21 height 13
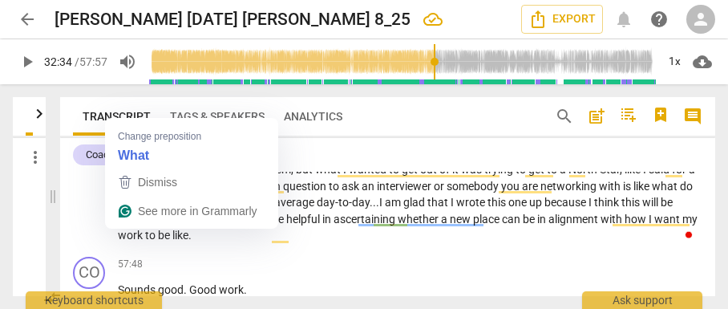
click at [633, 192] on span "like" at bounding box center [642, 186] width 18 height 13
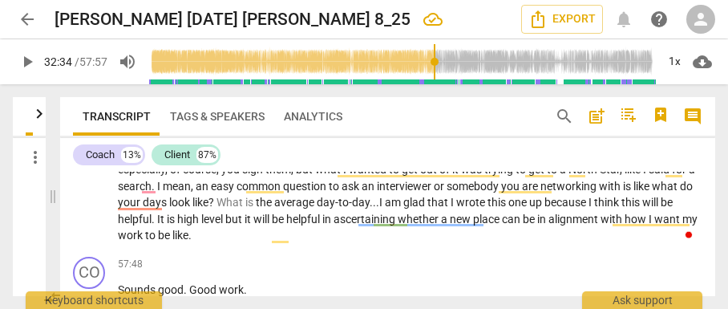
click at [623, 192] on span "with" at bounding box center [611, 186] width 24 height 13
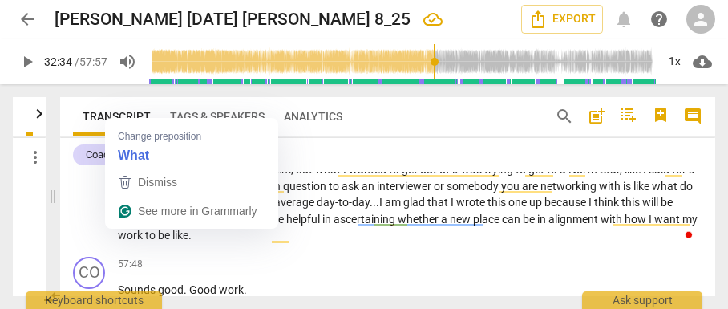
click at [633, 192] on span "like" at bounding box center [642, 186] width 18 height 13
click at [633, 192] on span "like," at bounding box center [643, 186] width 21 height 13
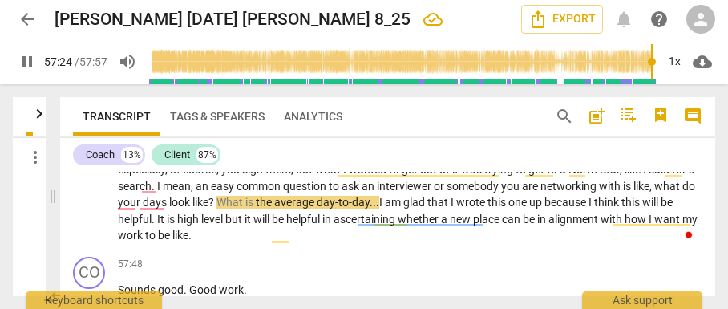
click at [26, 55] on span "pause" at bounding box center [27, 61] width 19 height 19
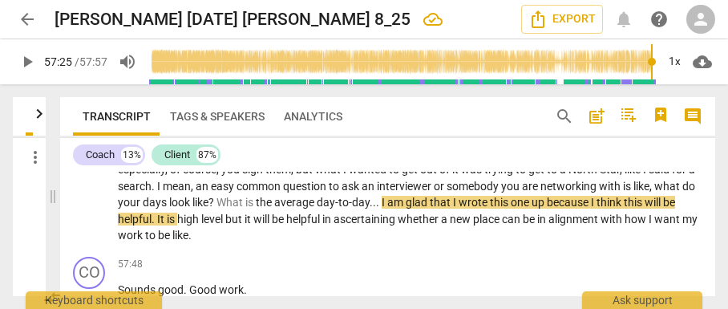
type input "3445"
click at [152, 225] on span "helpful" at bounding box center [135, 218] width 34 height 13
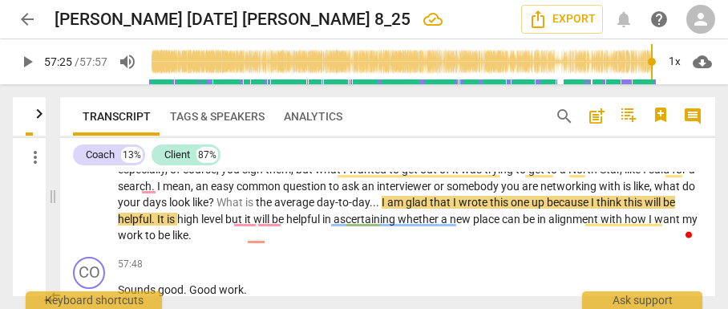
click at [201, 225] on span "high" at bounding box center [189, 218] width 24 height 13
click at [226, 225] on span "level" at bounding box center [214, 218] width 24 height 13
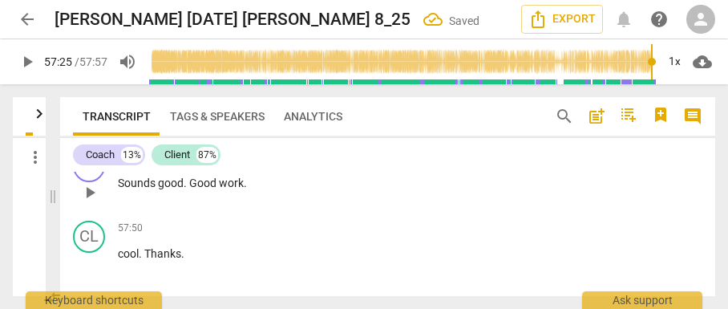
scroll to position [8690, 0]
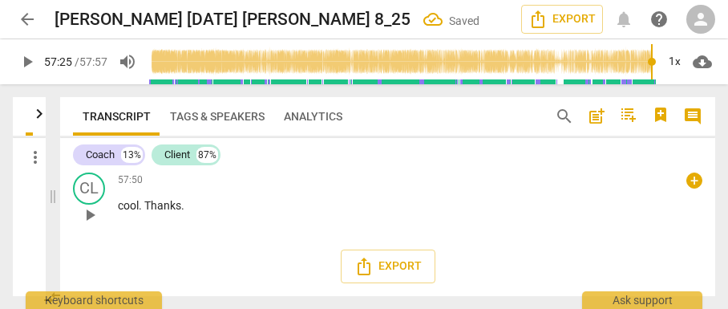
click at [119, 212] on span "cool" at bounding box center [128, 205] width 21 height 13
click at [149, 212] on span "thanks" at bounding box center [163, 205] width 34 height 13
click at [148, 212] on span "thanks" at bounding box center [163, 205] width 34 height 13
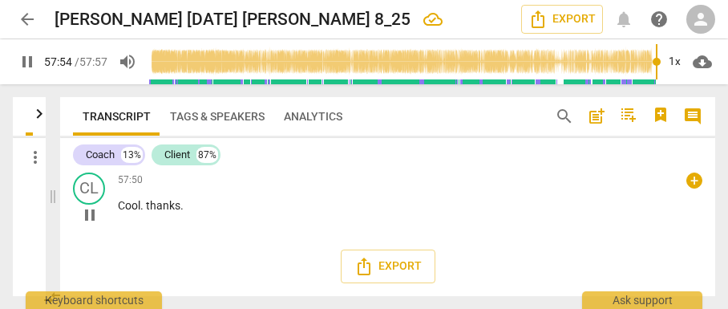
click at [151, 212] on span "thanks" at bounding box center [163, 205] width 34 height 13
type input "3477"
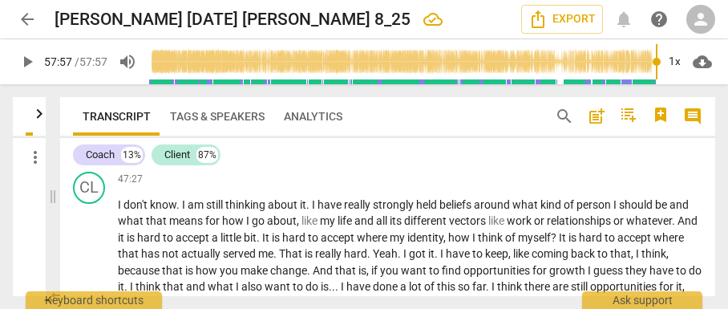
scroll to position [6926, 0]
